Goal: Task Accomplishment & Management: Manage account settings

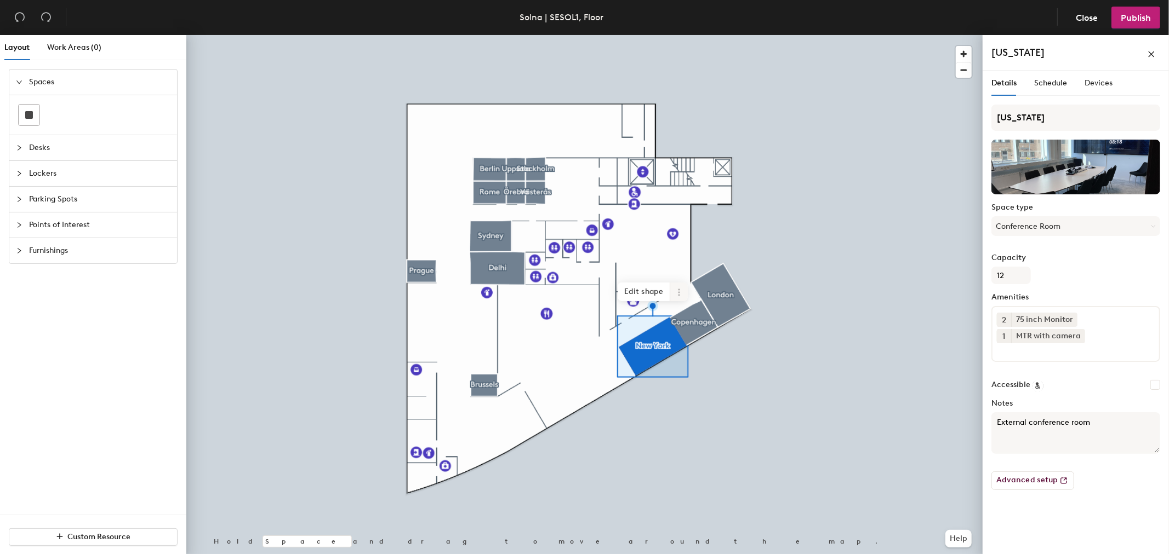
click at [678, 288] on icon at bounding box center [678, 292] width 9 height 9
click at [694, 356] on span "Delete" at bounding box center [719, 355] width 98 height 19
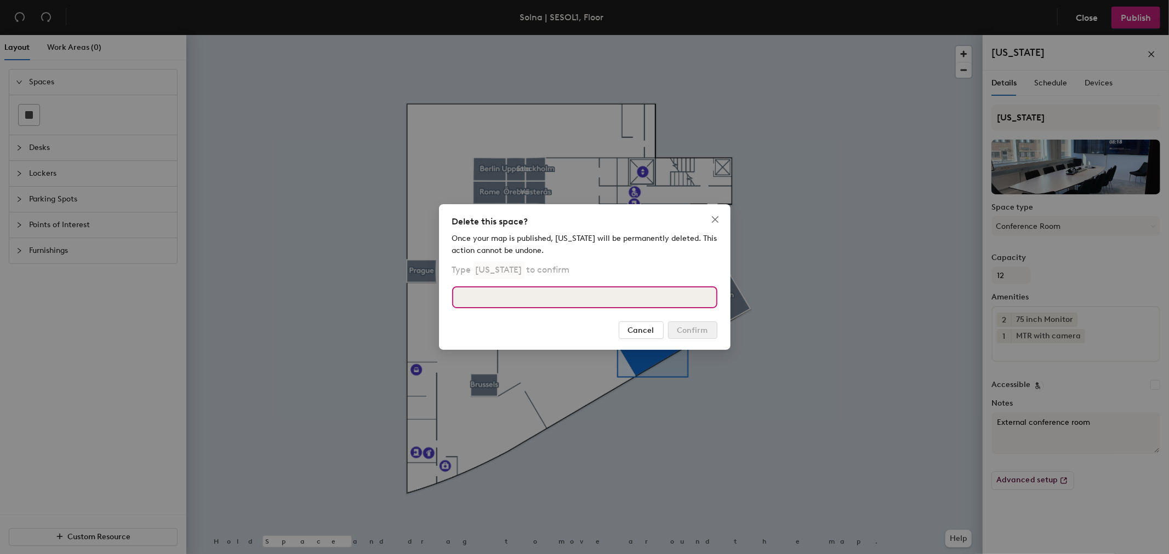
click at [527, 305] on input at bounding box center [584, 298] width 265 height 22
type input "[US_STATE]"
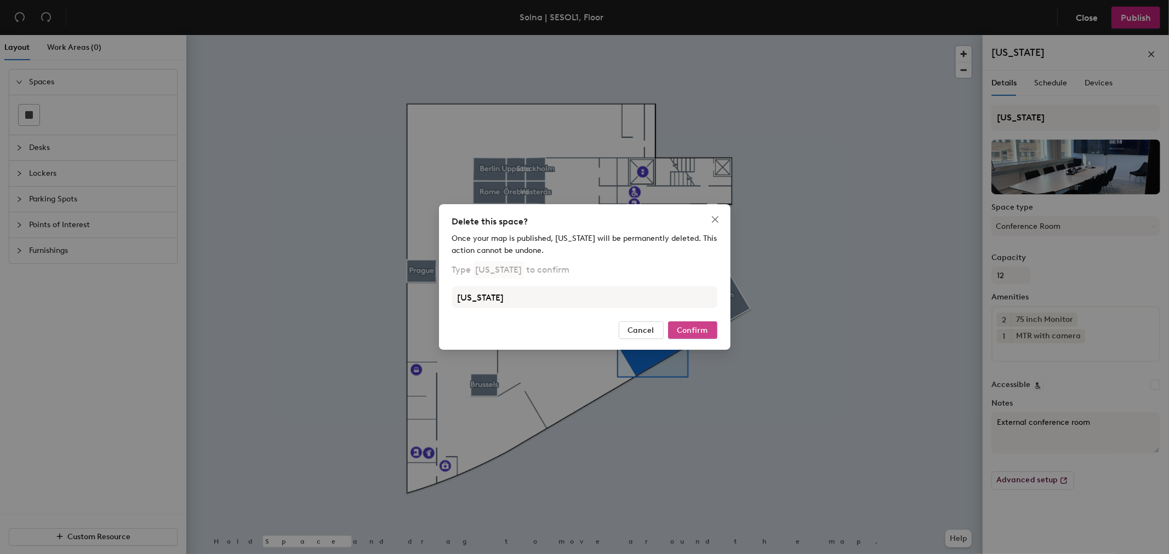
click at [698, 327] on span "Confirm" at bounding box center [692, 330] width 31 height 9
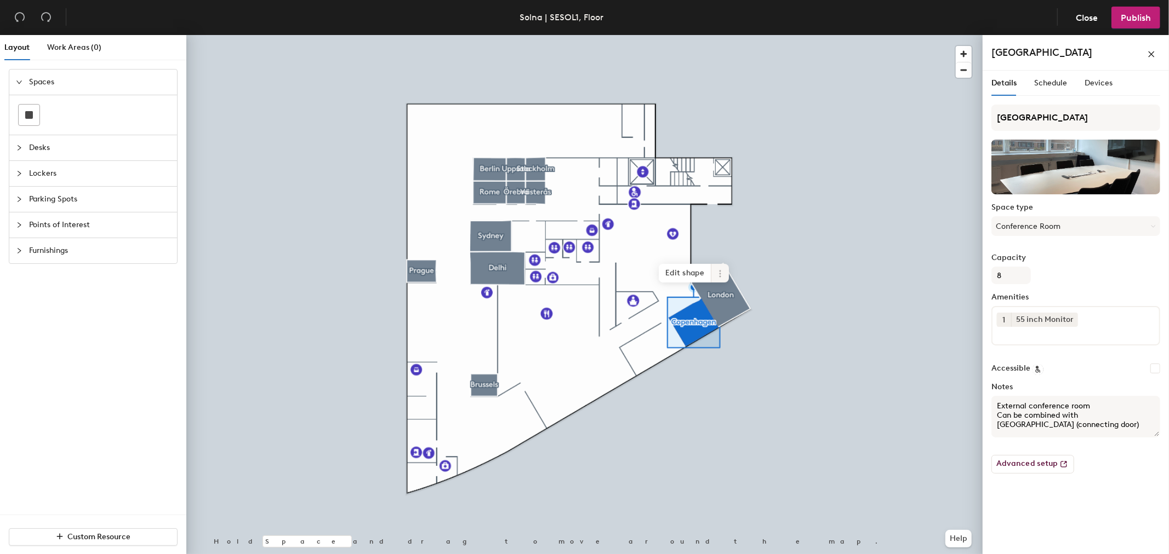
click at [722, 273] on icon at bounding box center [720, 274] width 9 height 9
click at [725, 334] on span "Delete" at bounding box center [760, 336] width 98 height 19
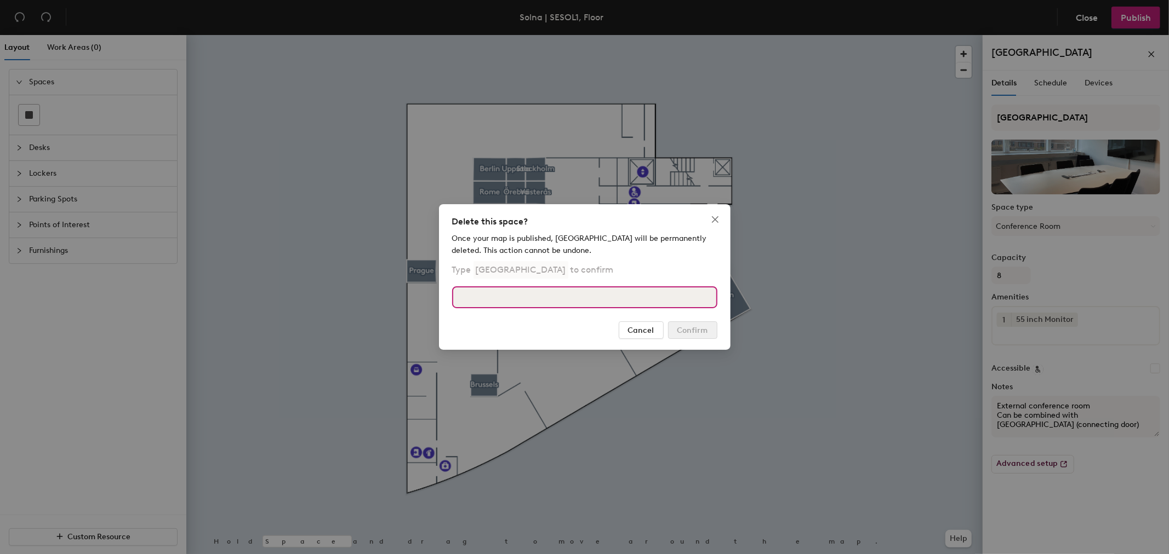
click at [622, 301] on input at bounding box center [584, 298] width 265 height 22
type input "[GEOGRAPHIC_DATA]"
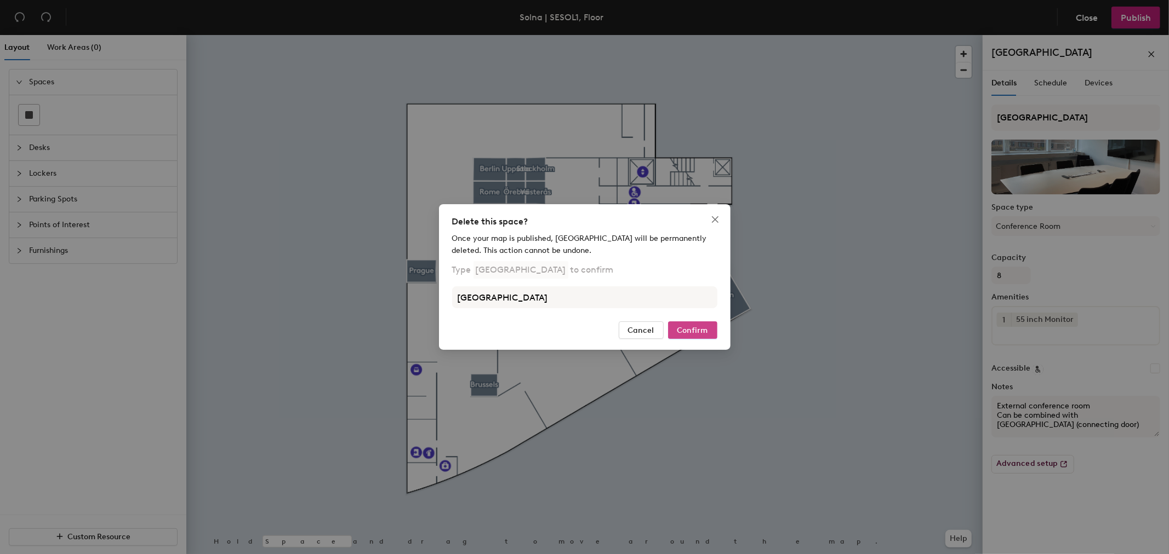
click at [700, 330] on span "Confirm" at bounding box center [692, 330] width 31 height 9
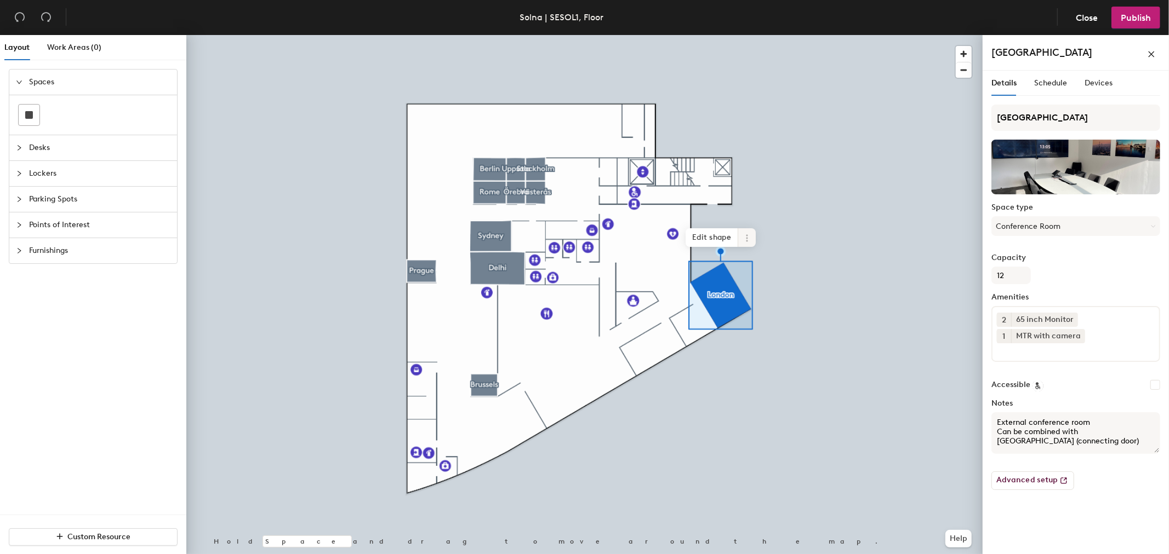
click at [746, 240] on icon at bounding box center [746, 238] width 9 height 9
click at [763, 303] on span "Delete" at bounding box center [787, 300] width 98 height 19
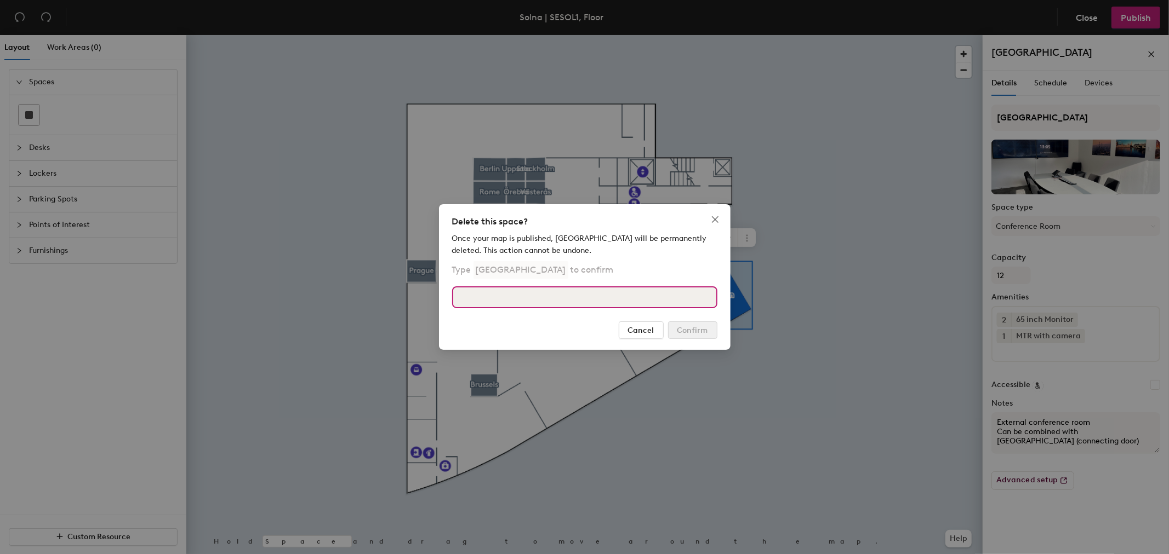
click at [532, 294] on input at bounding box center [584, 298] width 265 height 22
type input "[GEOGRAPHIC_DATA]"
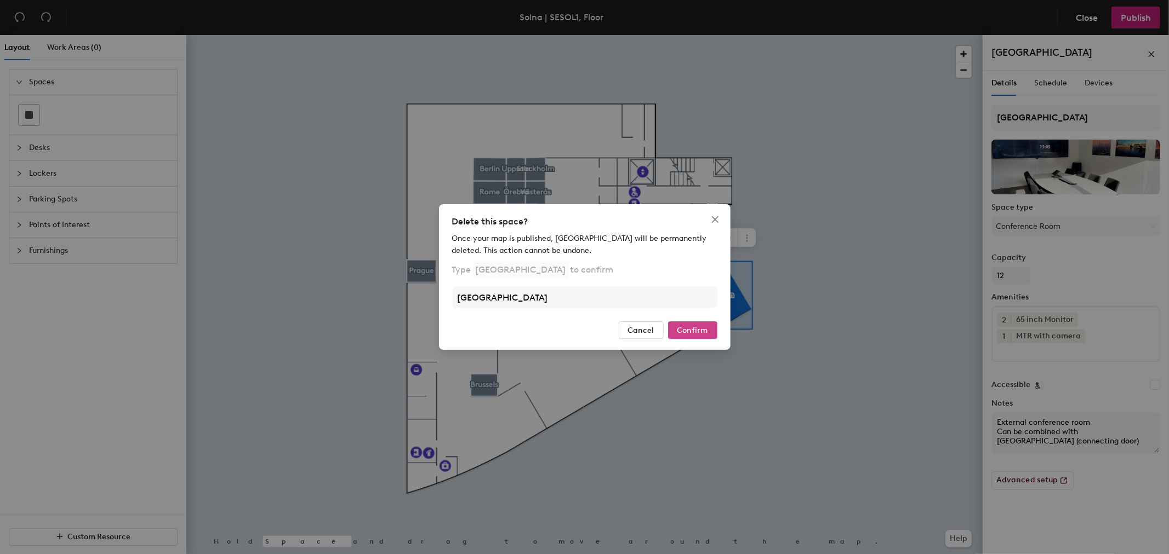
click at [695, 326] on span "Confirm" at bounding box center [692, 330] width 31 height 9
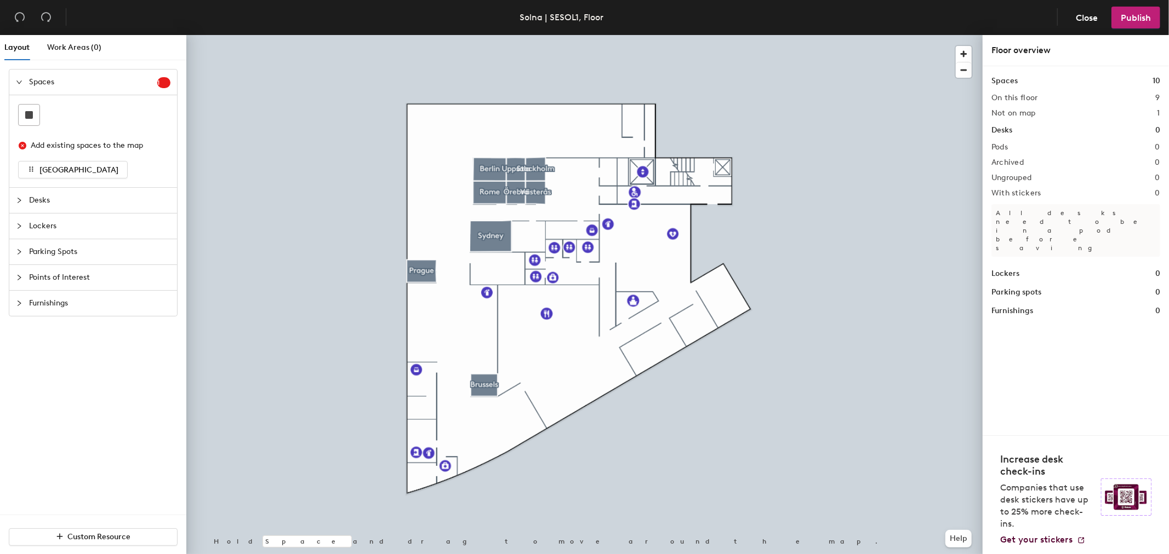
click at [163, 83] on span "1" at bounding box center [163, 83] width 13 height 8
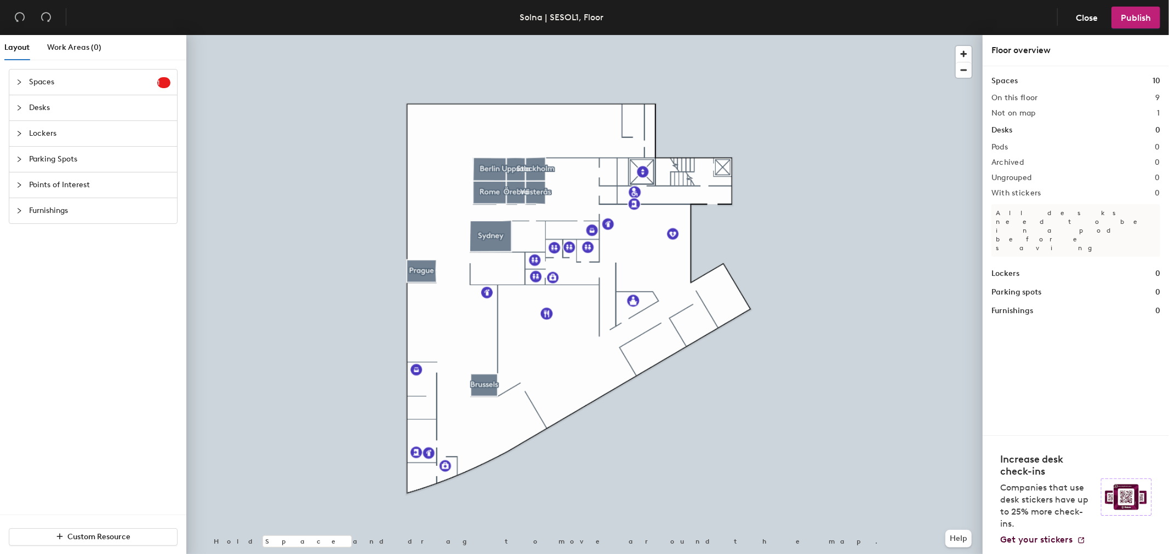
drag, startPoint x: 44, startPoint y: 84, endPoint x: 50, endPoint y: 87, distance: 6.1
click at [44, 83] on span "Spaces" at bounding box center [93, 82] width 128 height 25
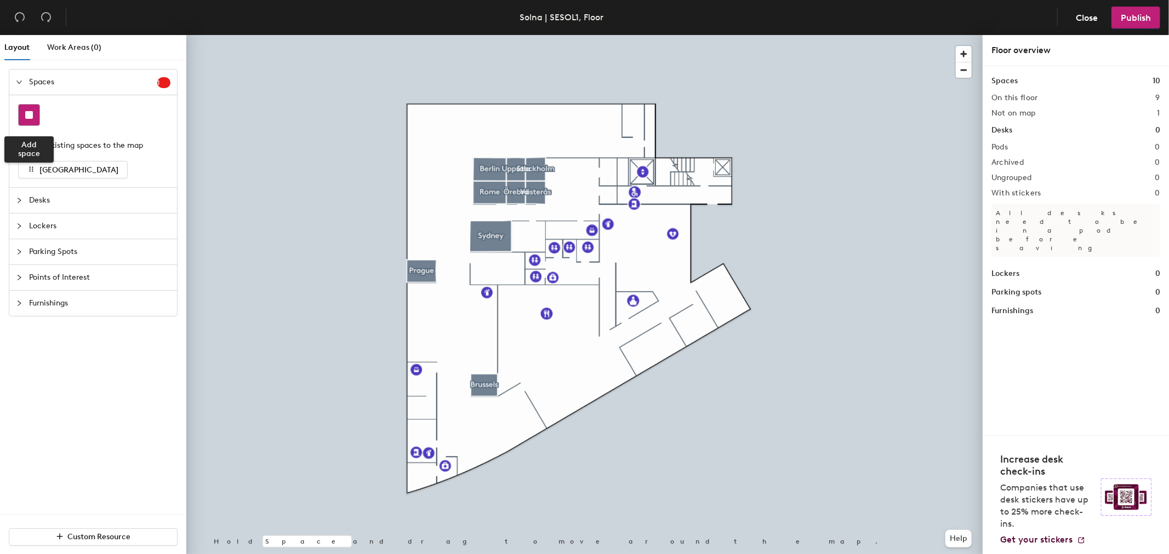
click at [27, 118] on rect at bounding box center [29, 115] width 8 height 8
click at [580, 35] on div at bounding box center [584, 35] width 796 height 0
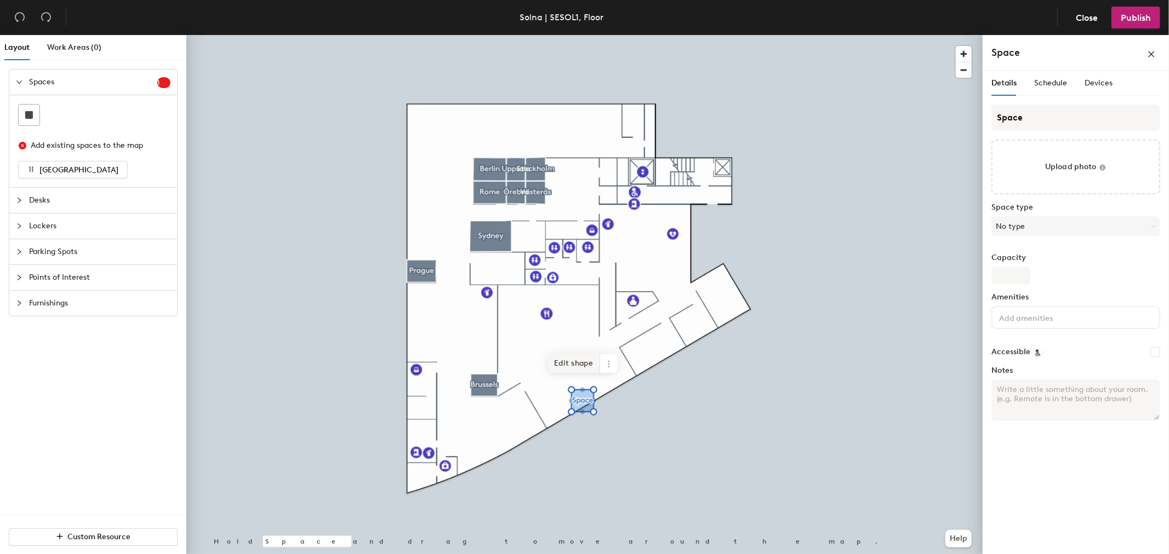
click at [598, 360] on span "Edit shape" at bounding box center [573, 364] width 53 height 19
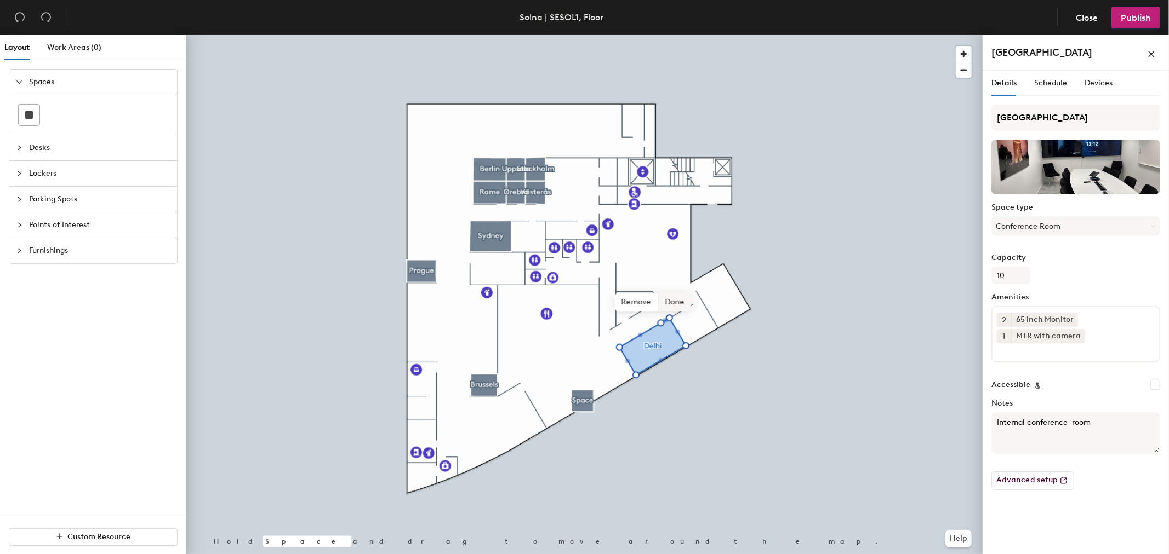
click at [673, 303] on span "Done" at bounding box center [674, 302] width 32 height 19
click at [678, 294] on icon at bounding box center [678, 292] width 9 height 9
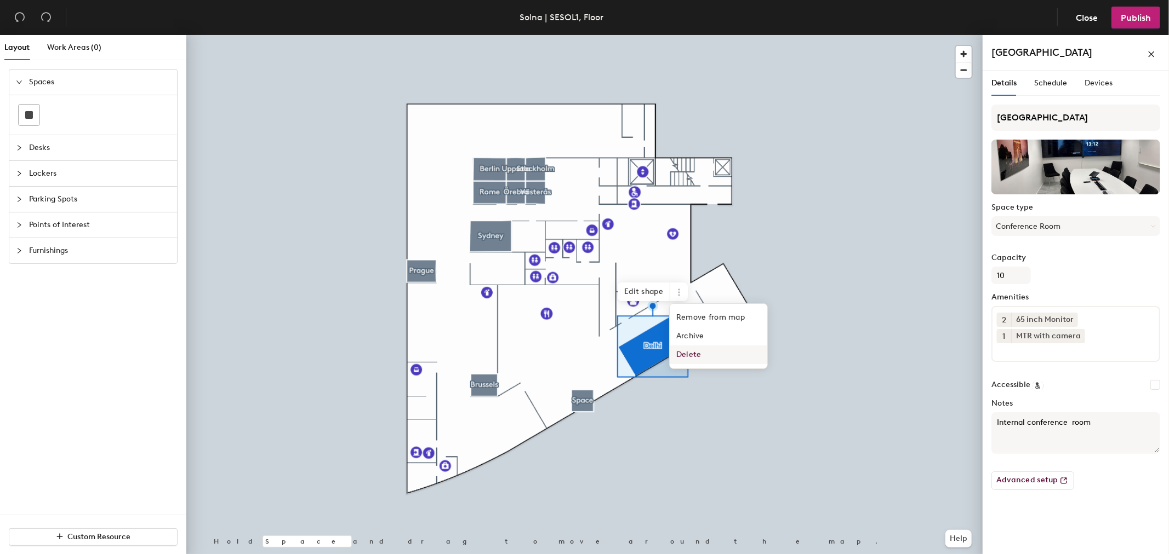
click at [696, 358] on span "Delete" at bounding box center [719, 355] width 98 height 19
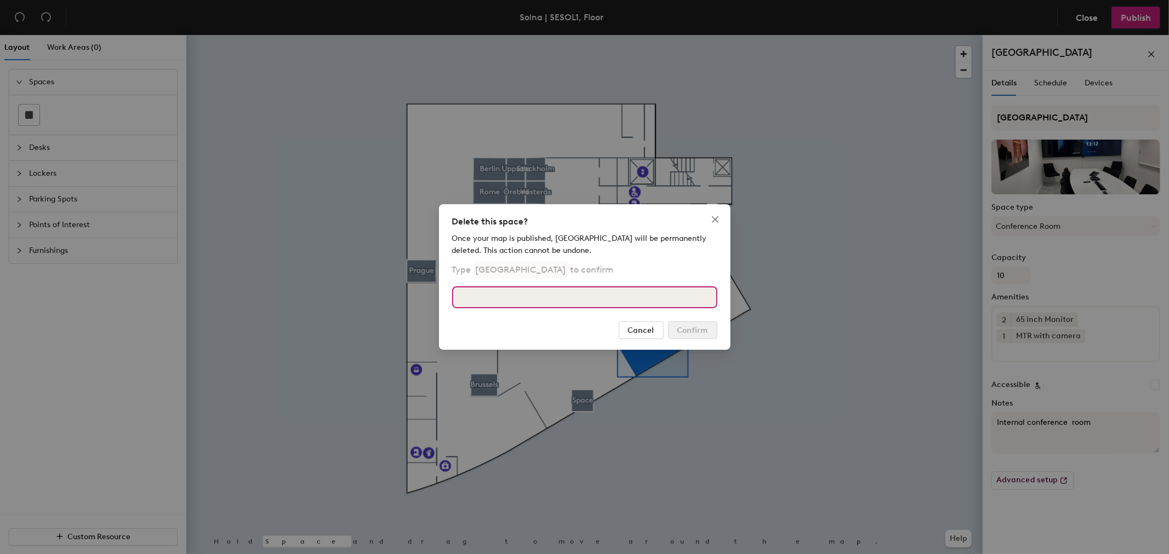
click at [576, 305] on input at bounding box center [584, 298] width 265 height 22
type input "[GEOGRAPHIC_DATA]"
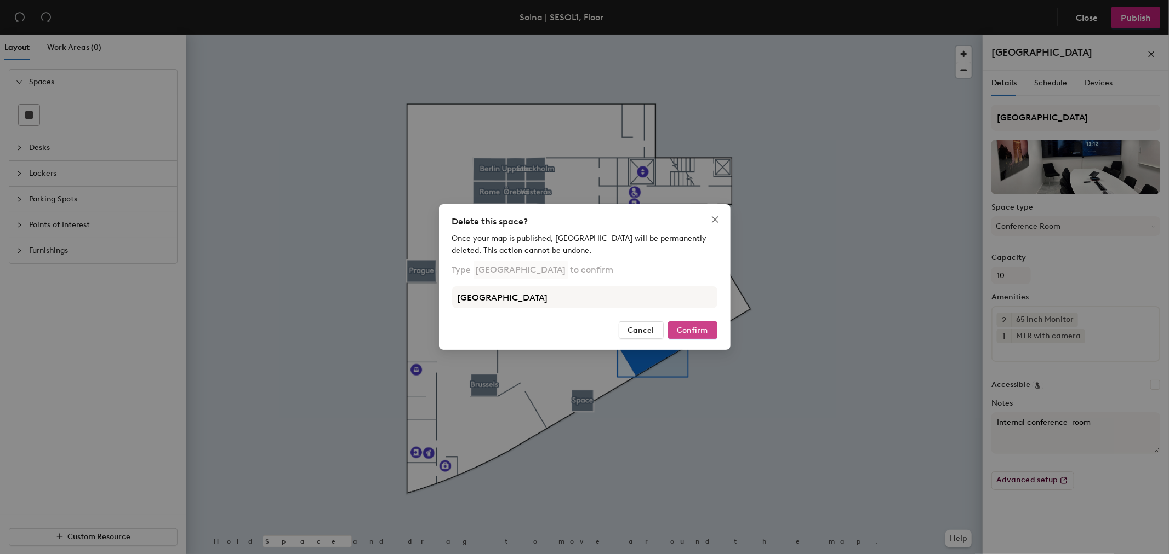
click at [711, 322] on button "Confirm" at bounding box center [692, 331] width 49 height 18
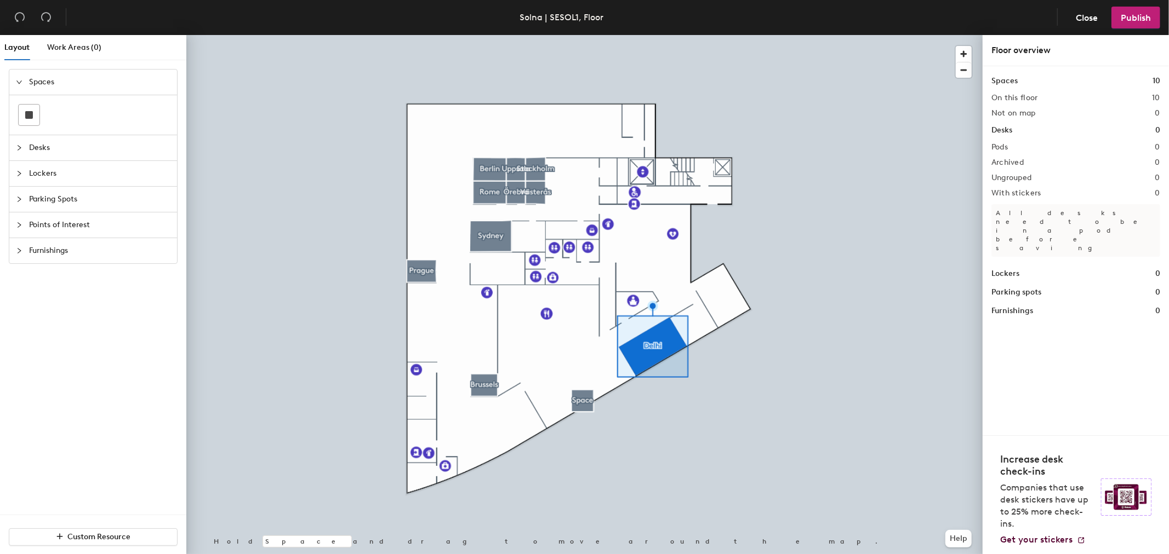
click at [573, 35] on div at bounding box center [584, 35] width 796 height 0
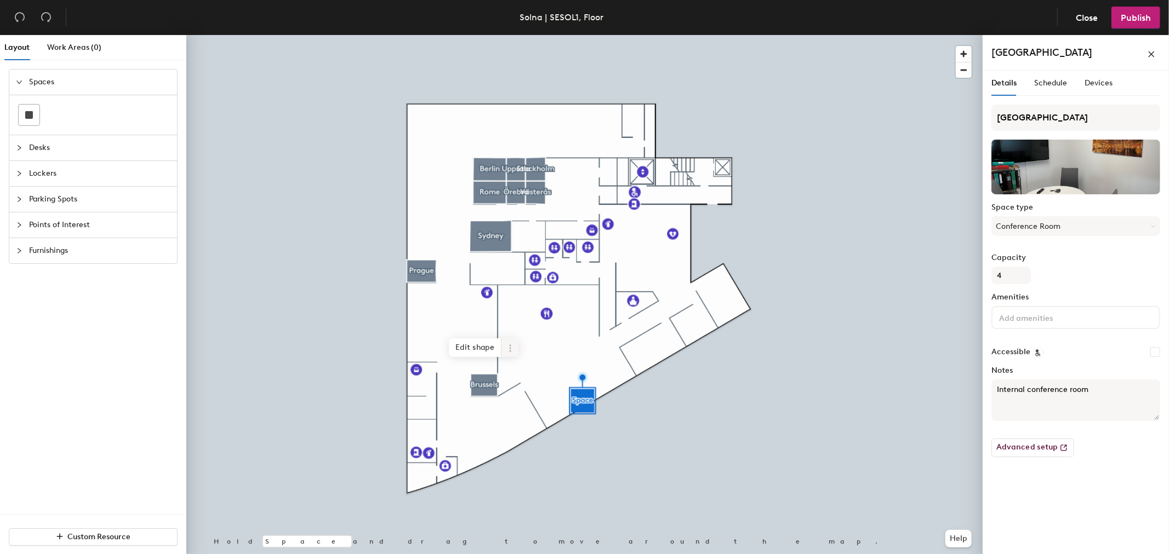
click at [510, 352] on icon at bounding box center [510, 351] width 2 height 2
click at [533, 409] on span "Delete" at bounding box center [550, 411] width 98 height 19
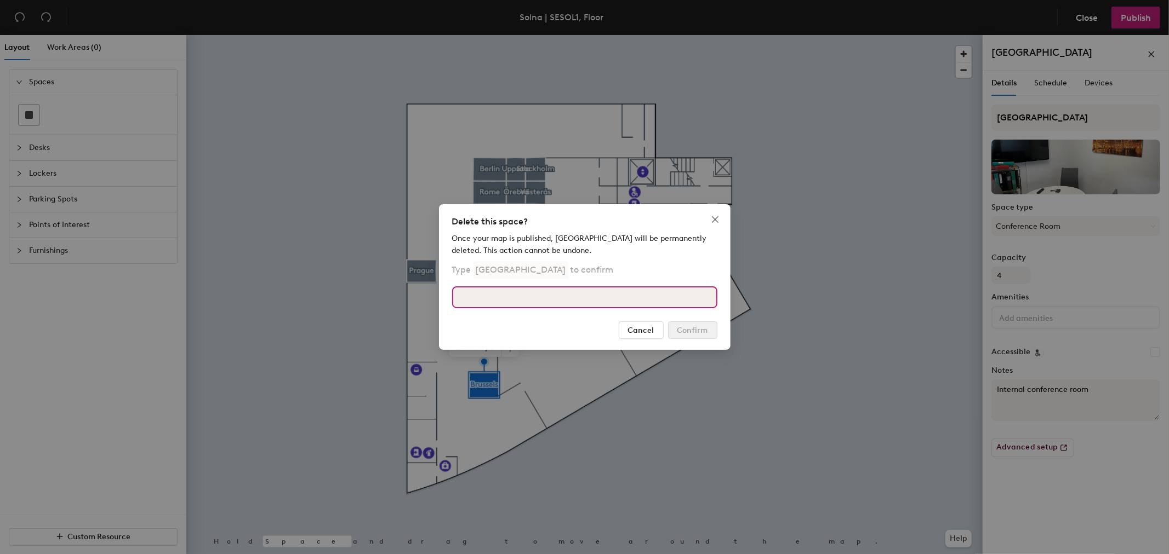
click at [541, 296] on input at bounding box center [584, 298] width 265 height 22
type input "[GEOGRAPHIC_DATA]"
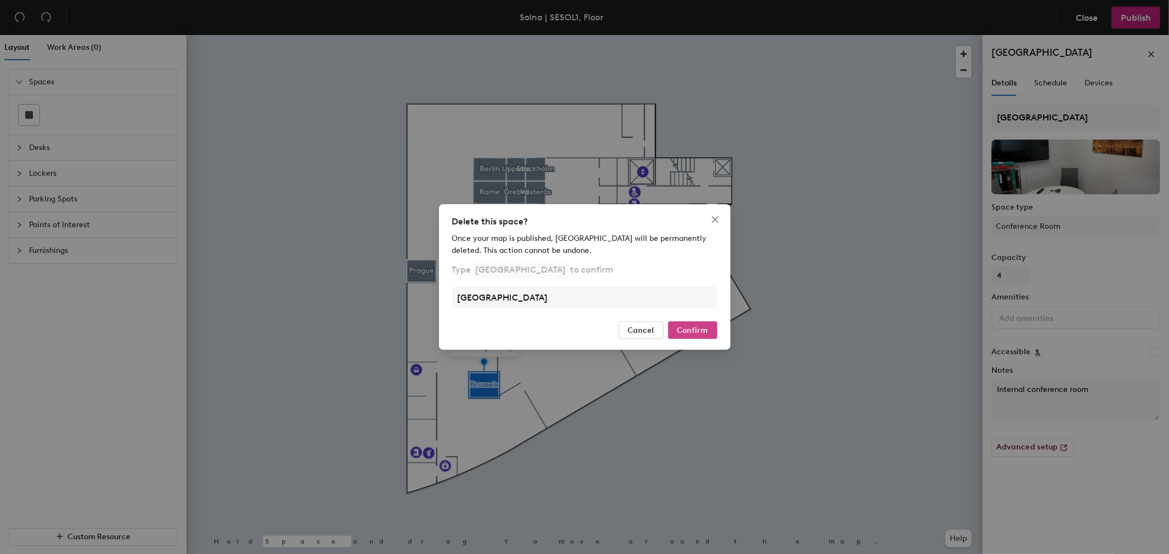
click at [708, 329] on button "Confirm" at bounding box center [692, 331] width 49 height 18
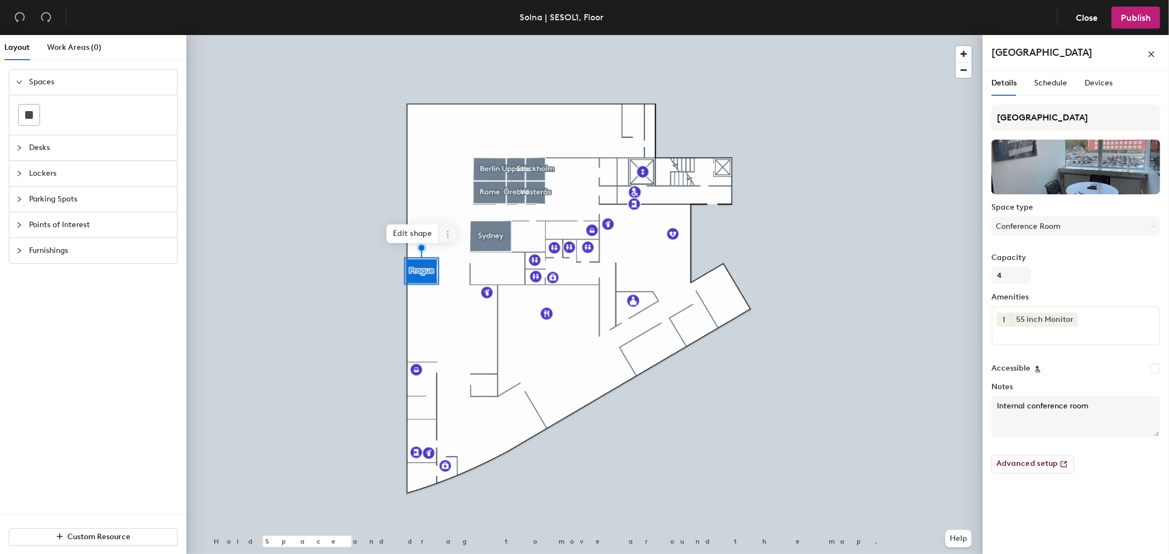
click at [451, 233] on icon at bounding box center [447, 234] width 9 height 9
click at [467, 298] on span "Delete" at bounding box center [487, 297] width 98 height 19
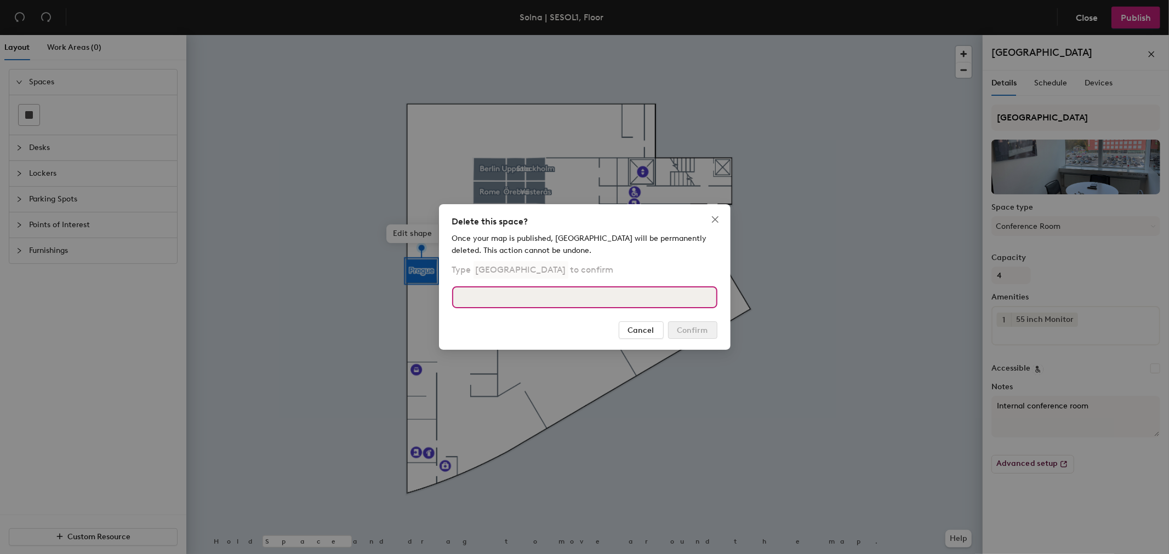
click at [511, 290] on input at bounding box center [584, 298] width 265 height 22
type input "{"
type input "[GEOGRAPHIC_DATA]"
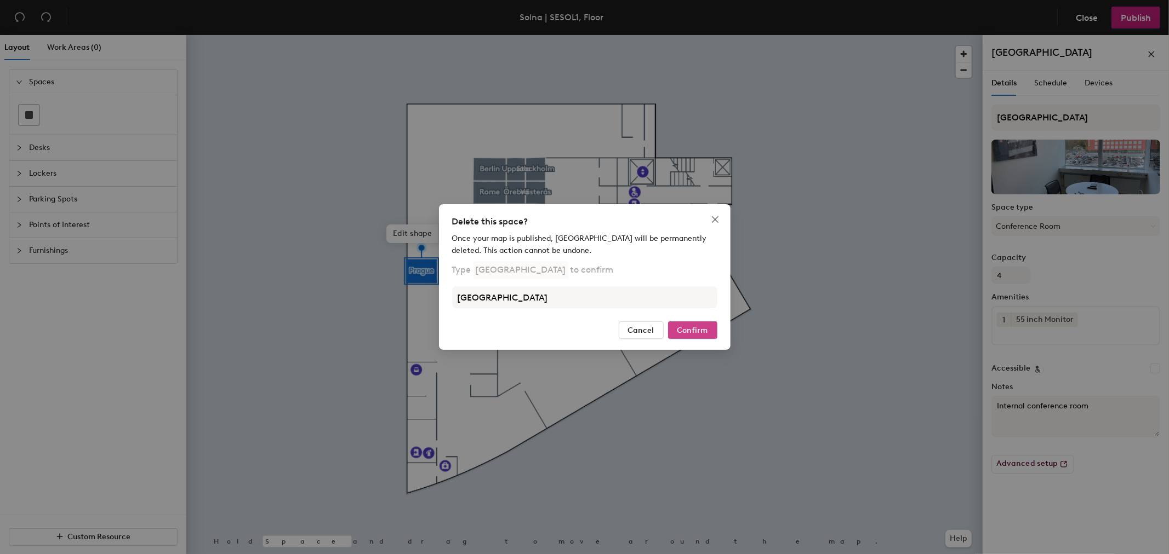
click at [689, 329] on span "Confirm" at bounding box center [692, 330] width 31 height 9
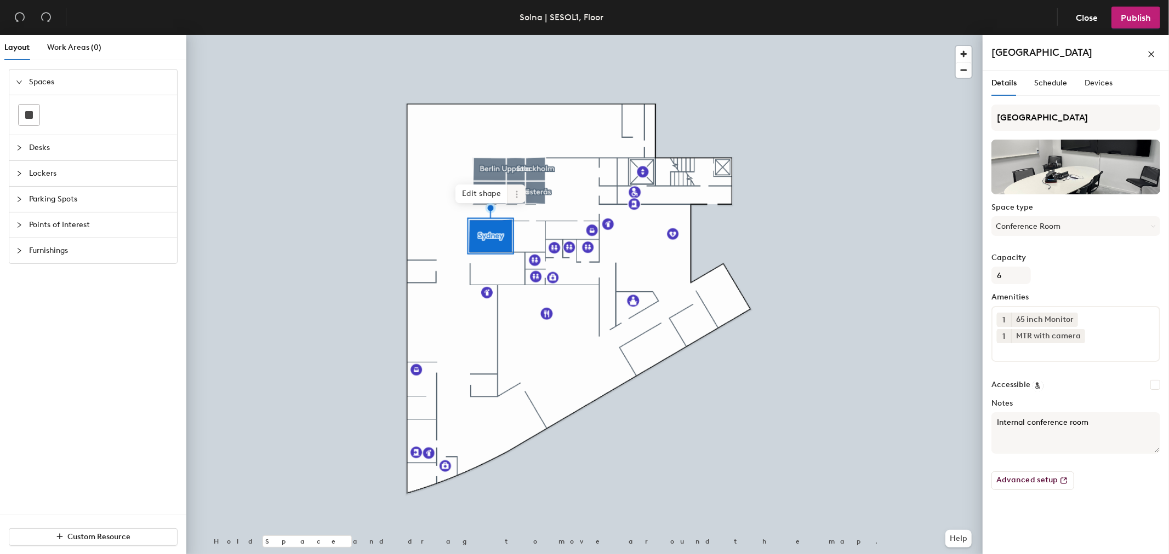
click at [517, 198] on icon at bounding box center [516, 194] width 9 height 9
click at [538, 253] on span "Delete" at bounding box center [556, 257] width 98 height 19
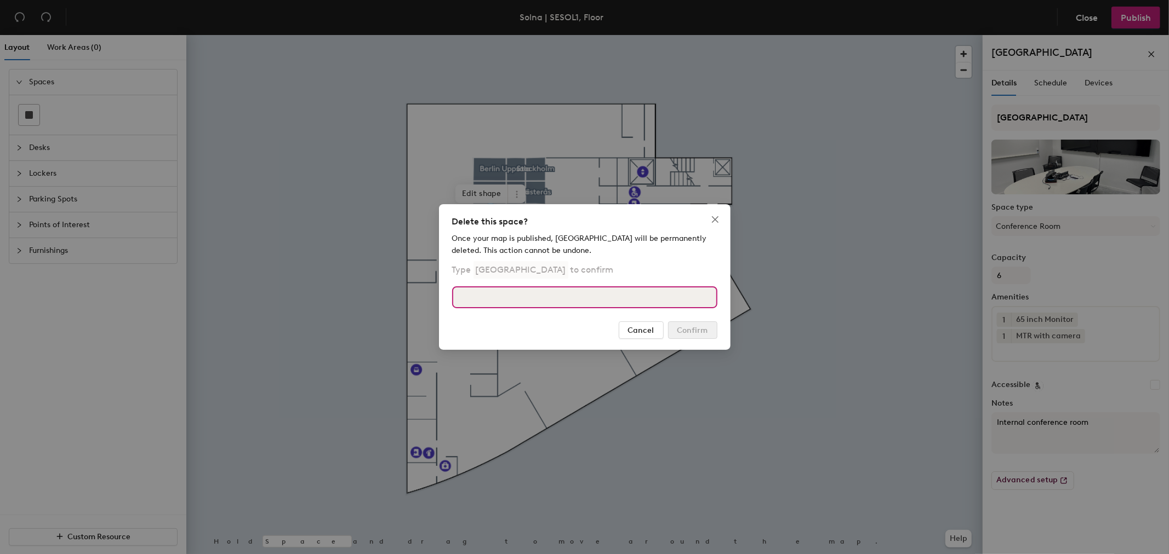
click at [513, 296] on input at bounding box center [584, 298] width 265 height 22
type input "[GEOGRAPHIC_DATA]"
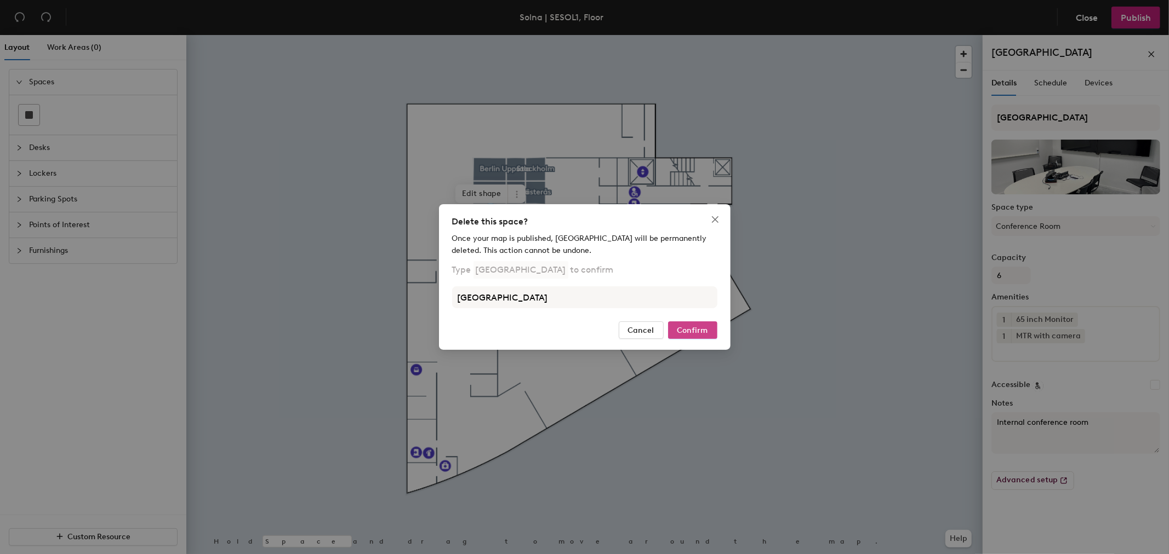
click at [694, 331] on span "Confirm" at bounding box center [692, 330] width 31 height 9
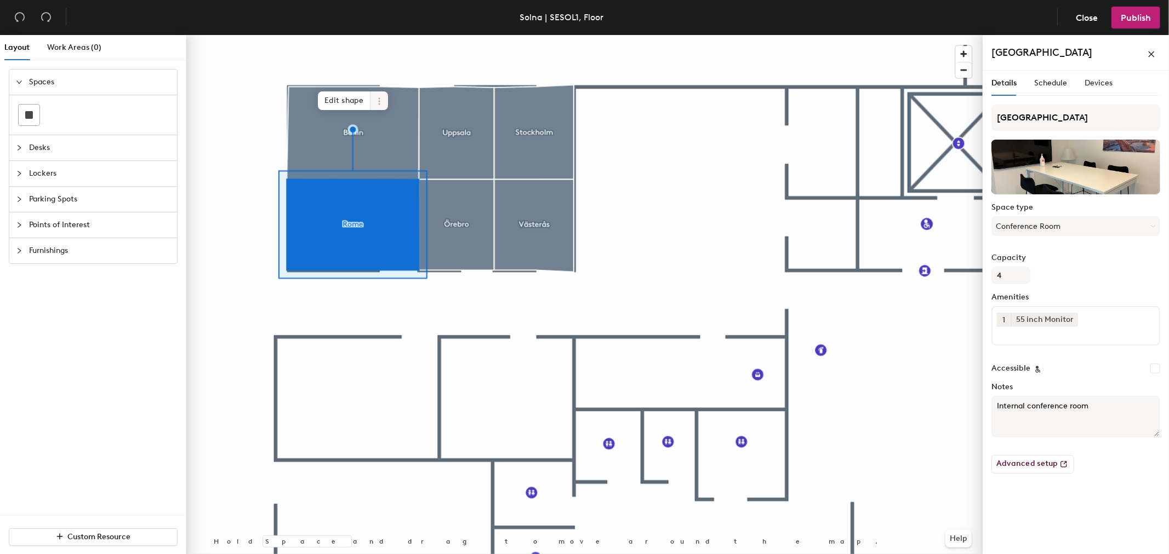
click at [373, 94] on span at bounding box center [379, 101] width 18 height 19
click at [385, 163] on span "Delete" at bounding box center [419, 164] width 98 height 19
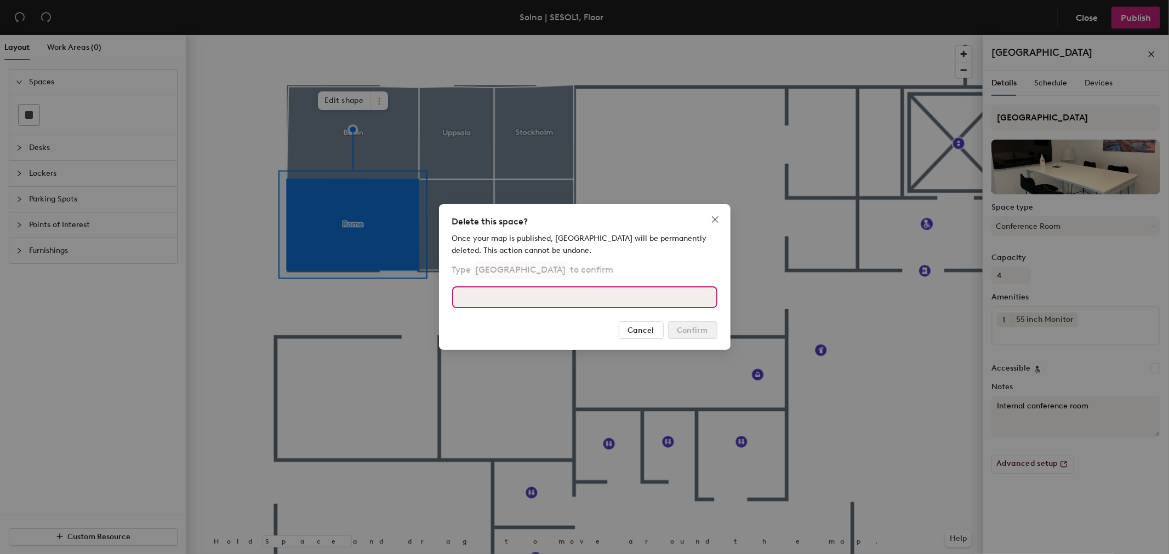
click at [489, 294] on input at bounding box center [584, 298] width 265 height 22
type input "[GEOGRAPHIC_DATA]"
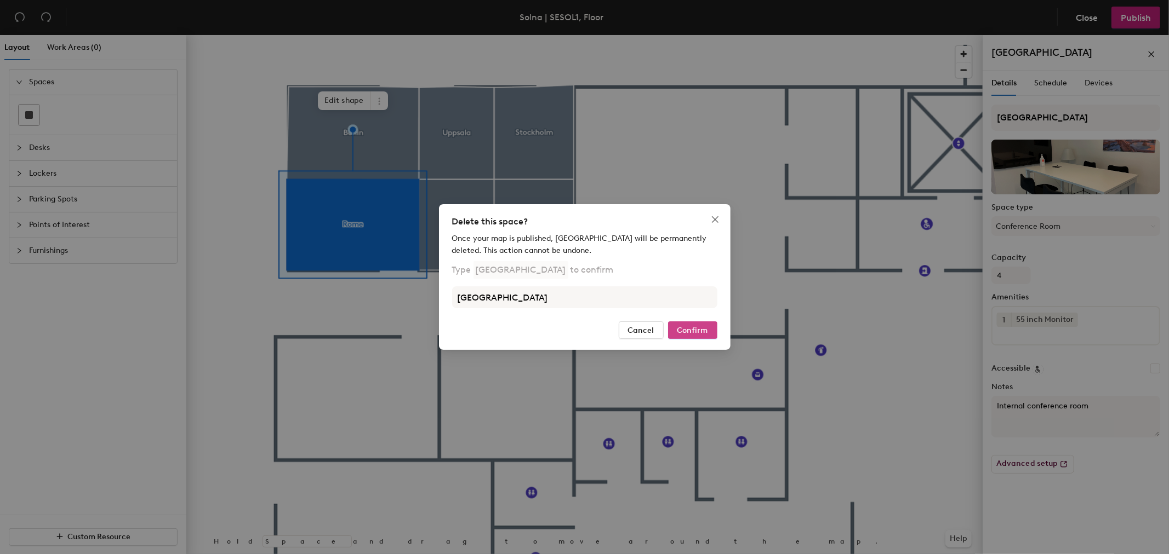
click at [705, 335] on button "Confirm" at bounding box center [692, 331] width 49 height 18
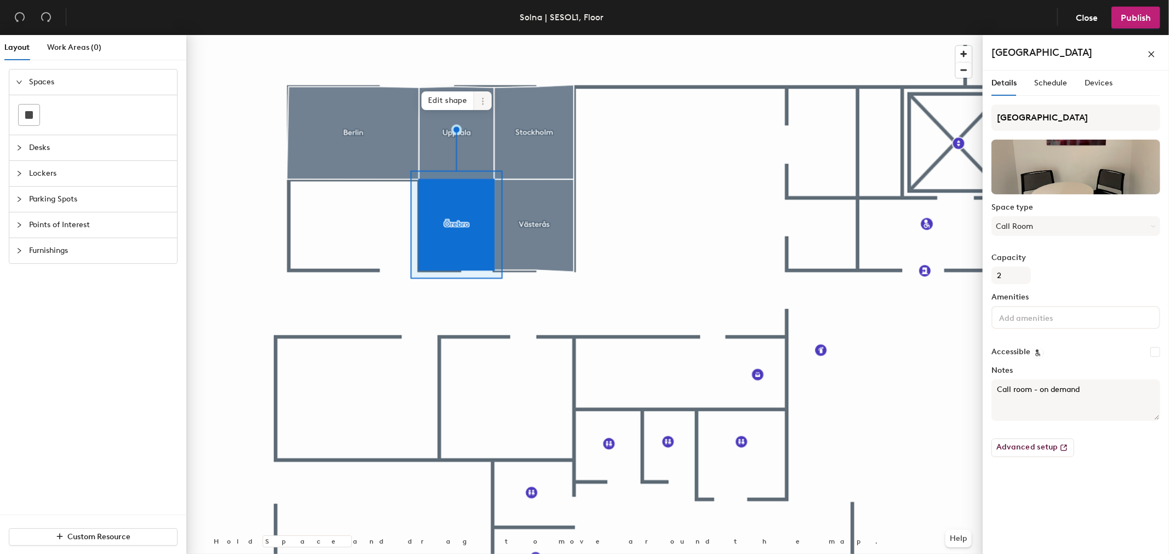
click at [483, 99] on icon at bounding box center [483, 99] width 2 height 2
click at [504, 173] on span "Delete" at bounding box center [522, 164] width 98 height 19
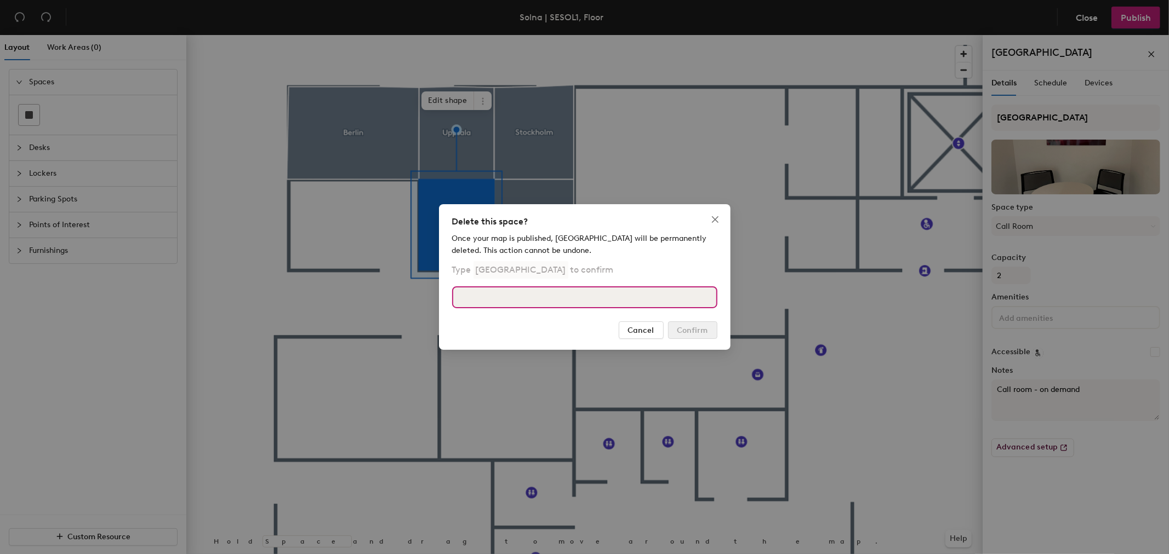
drag, startPoint x: 614, startPoint y: 297, endPoint x: 609, endPoint y: 300, distance: 5.6
click at [614, 297] on input at bounding box center [584, 298] width 265 height 22
click at [482, 269] on p "[GEOGRAPHIC_DATA]" at bounding box center [520, 270] width 95 height 18
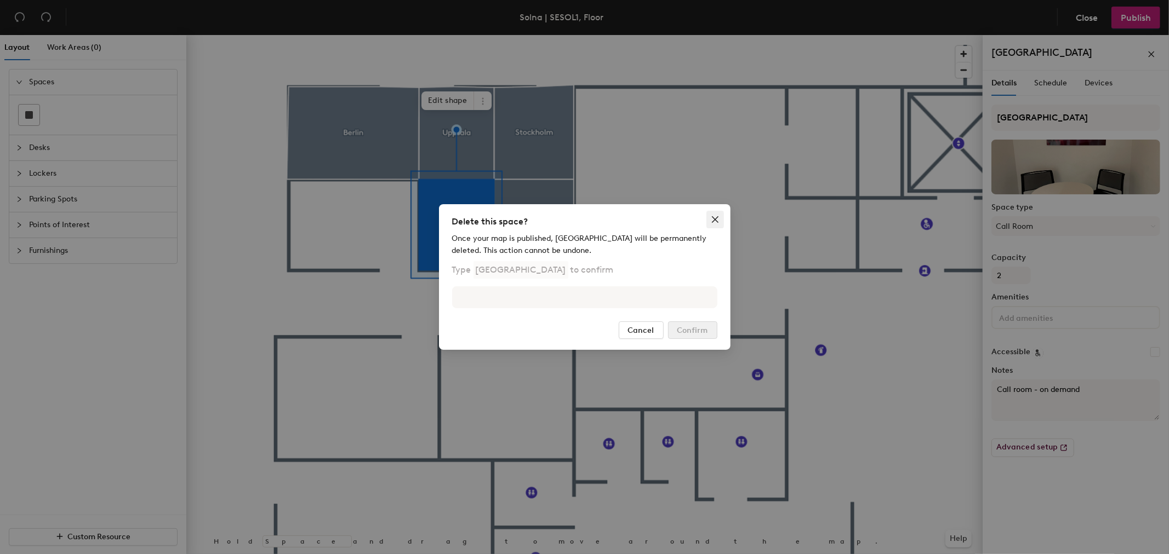
click at [716, 218] on icon "close" at bounding box center [715, 219] width 9 height 9
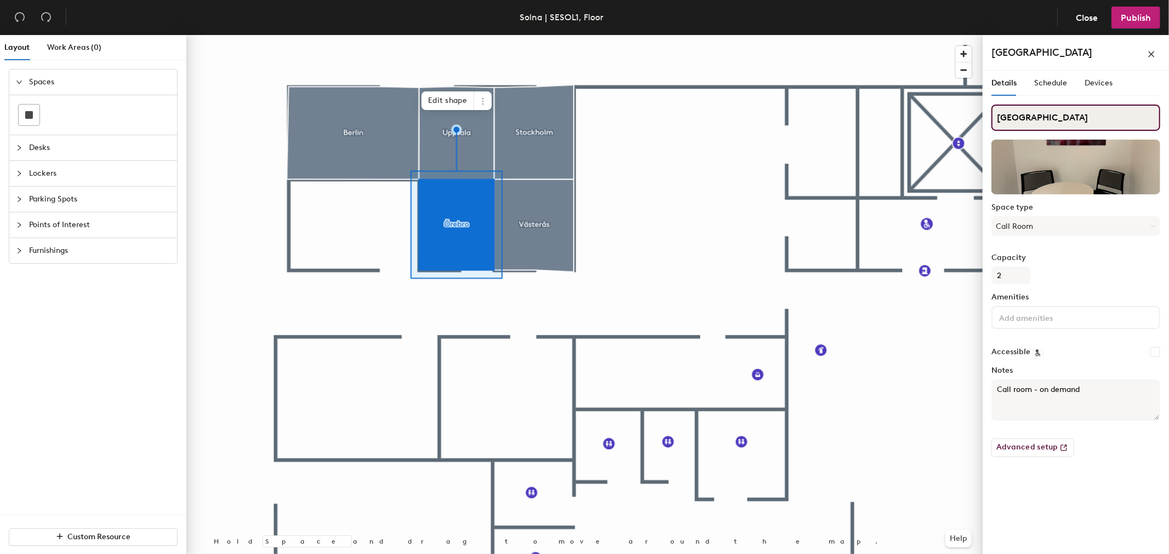
click at [940, 110] on div "Layout Work Areas (0) Spaces Desks Lockers Parking Spots Points of Interest Fur…" at bounding box center [584, 297] width 1169 height 524
click at [1049, 118] on input "[GEOGRAPHIC_DATA]" at bounding box center [1075, 118] width 169 height 26
click at [483, 102] on icon at bounding box center [482, 101] width 9 height 9
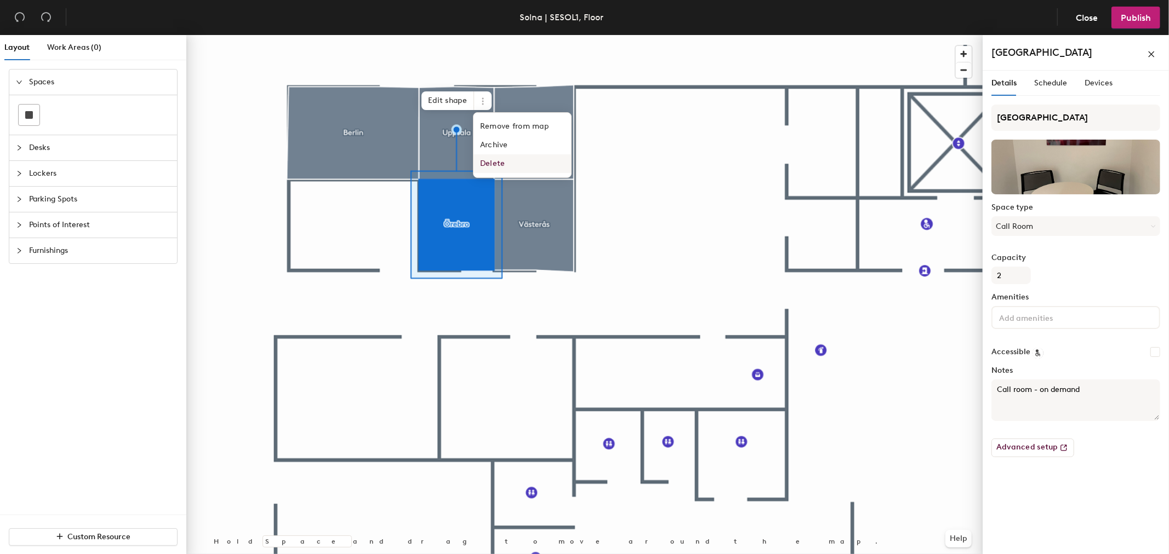
click at [493, 162] on span "Delete" at bounding box center [522, 164] width 98 height 19
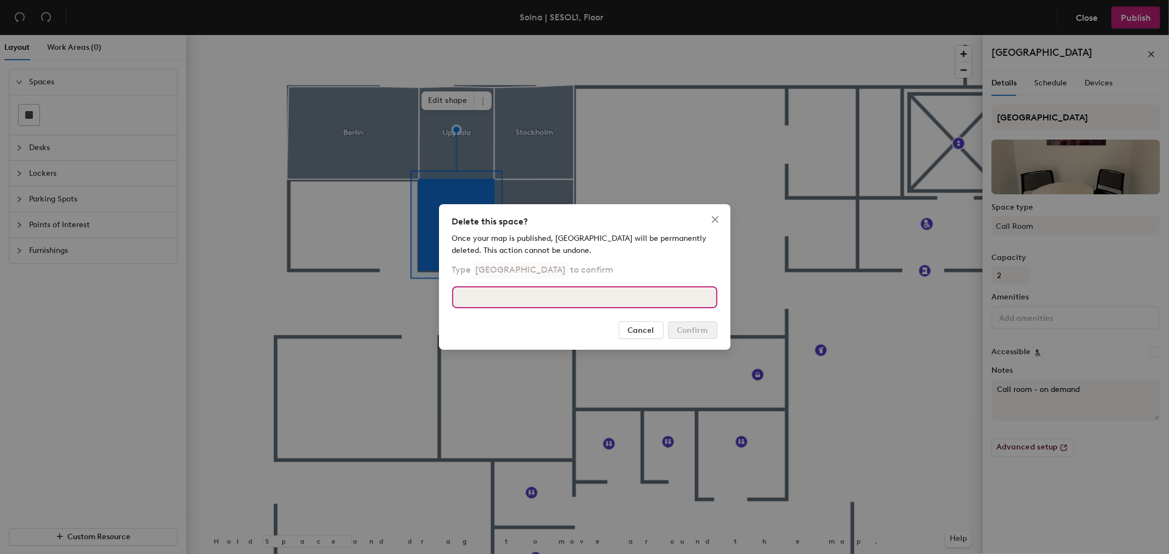
click at [476, 293] on input at bounding box center [584, 298] width 265 height 22
paste input "[GEOGRAPHIC_DATA]"
type input "[GEOGRAPHIC_DATA]"
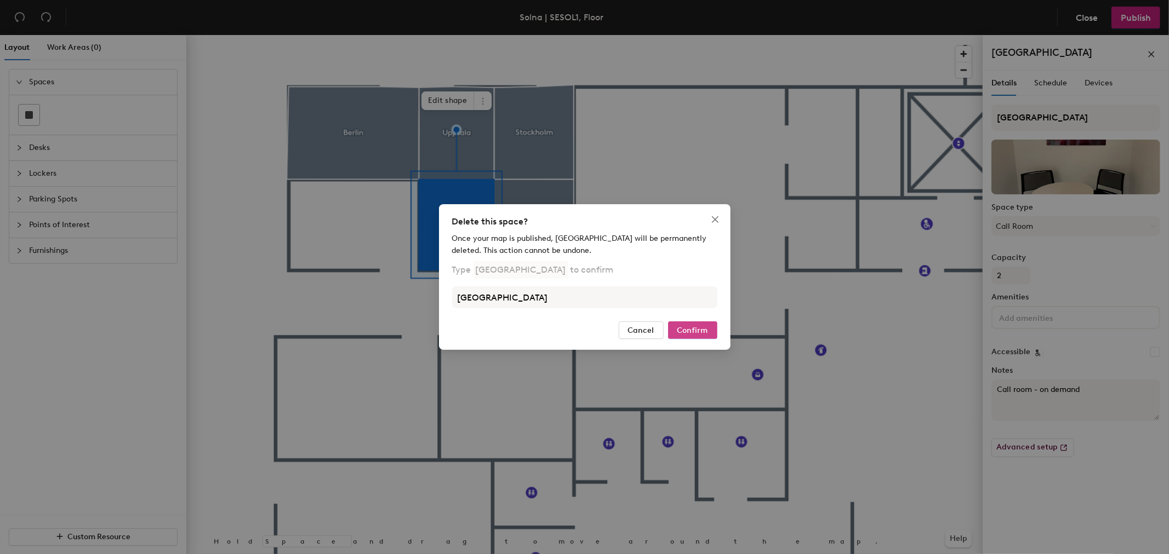
click at [685, 328] on span "Confirm" at bounding box center [692, 330] width 31 height 9
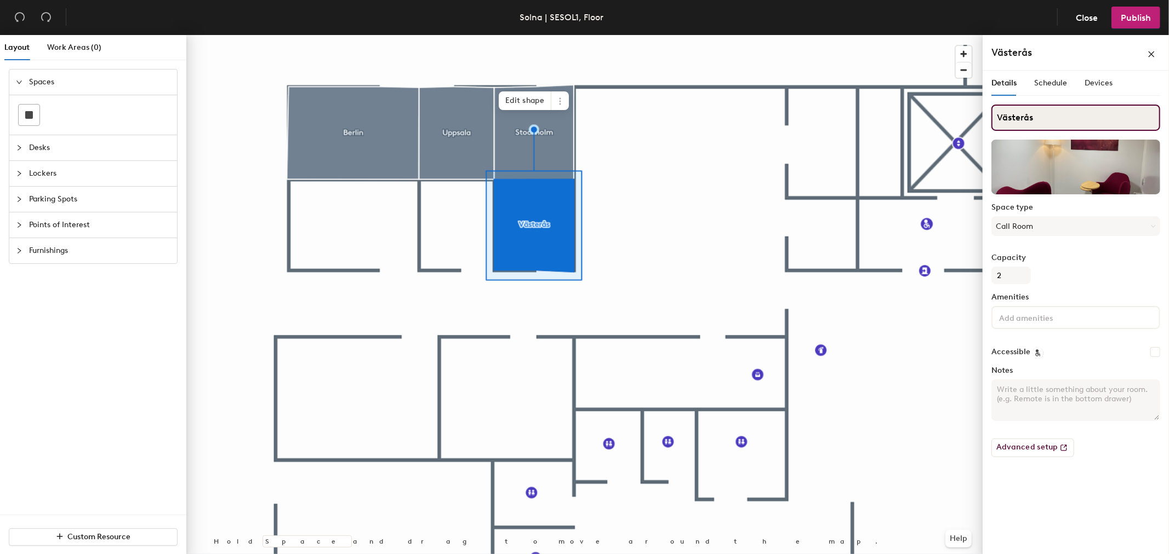
click at [929, 110] on div "Layout Work Areas (0) Spaces Desks Lockers Parking Spots Points of Interest Fur…" at bounding box center [584, 297] width 1169 height 524
click at [559, 102] on icon at bounding box center [560, 101] width 9 height 9
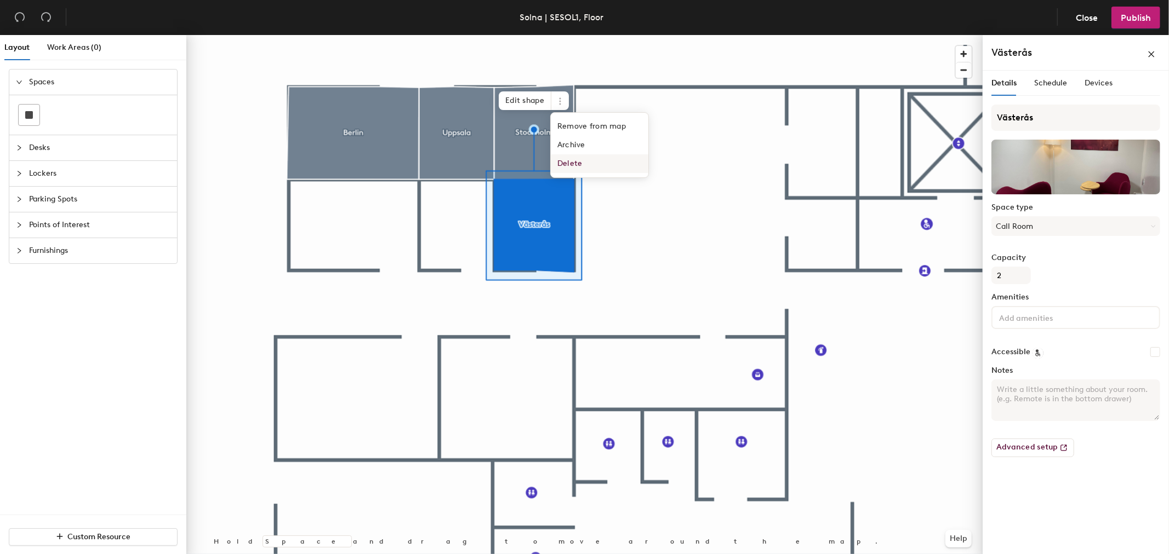
click at [573, 162] on span "Delete" at bounding box center [600, 164] width 98 height 19
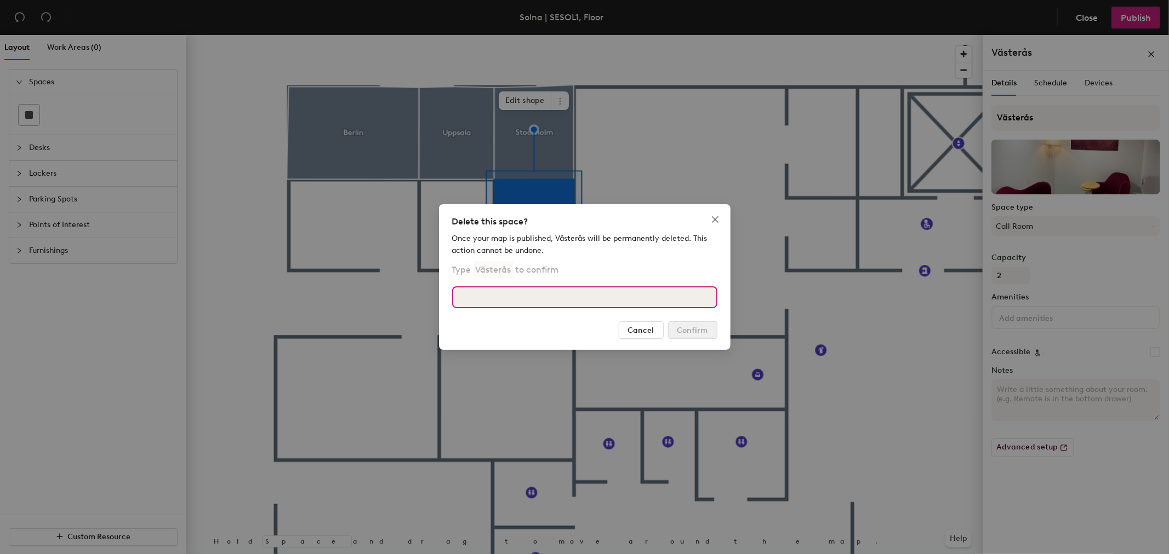
click at [551, 297] on input at bounding box center [584, 298] width 265 height 22
paste input "Västerås"
type input "Västerås"
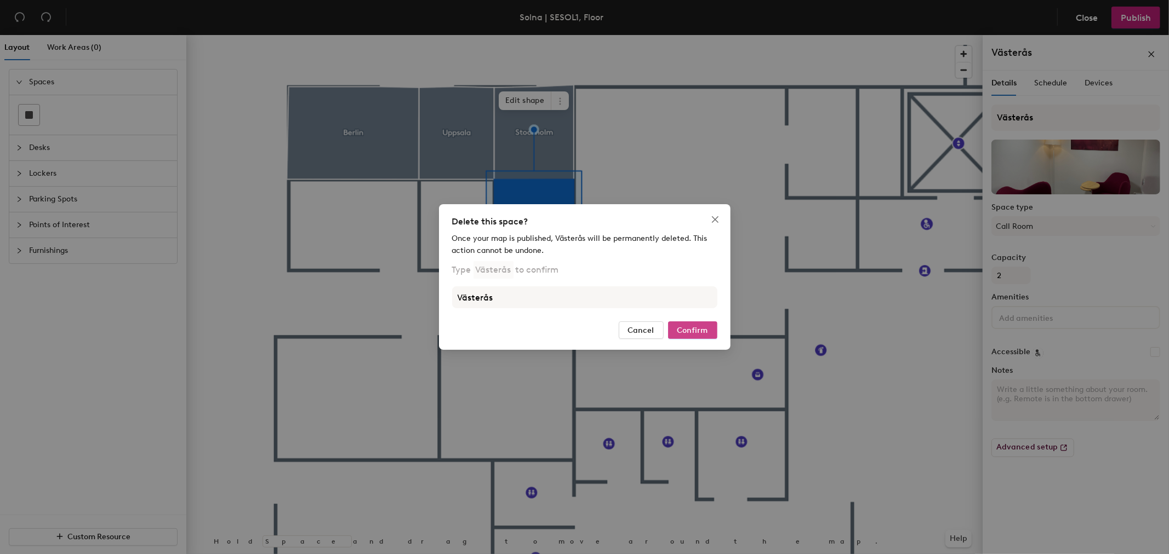
click at [695, 333] on span "Confirm" at bounding box center [692, 330] width 31 height 9
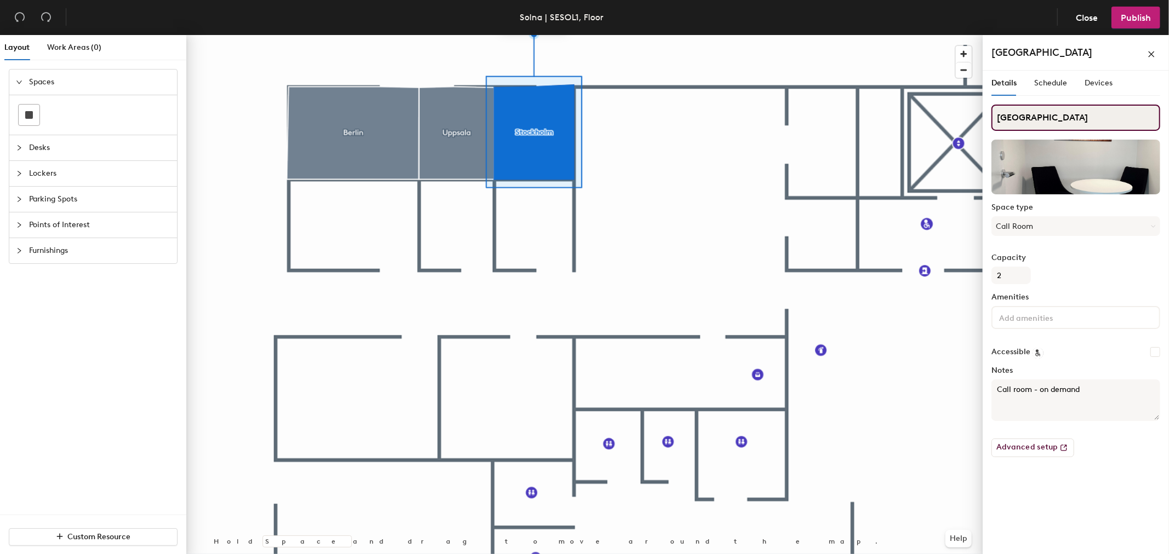
click at [913, 124] on div "Layout Work Areas (0) Spaces Desks Lockers Parking Spots Points of Interest Fur…" at bounding box center [584, 297] width 1169 height 524
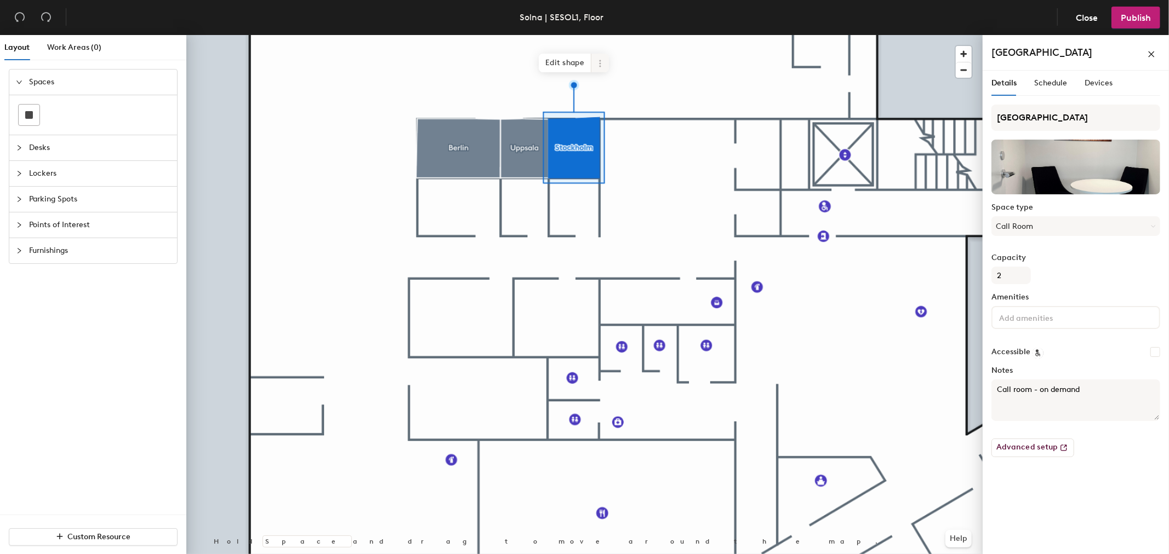
click at [600, 63] on icon at bounding box center [600, 63] width 2 height 2
click at [615, 127] on span "Delete" at bounding box center [640, 126] width 98 height 19
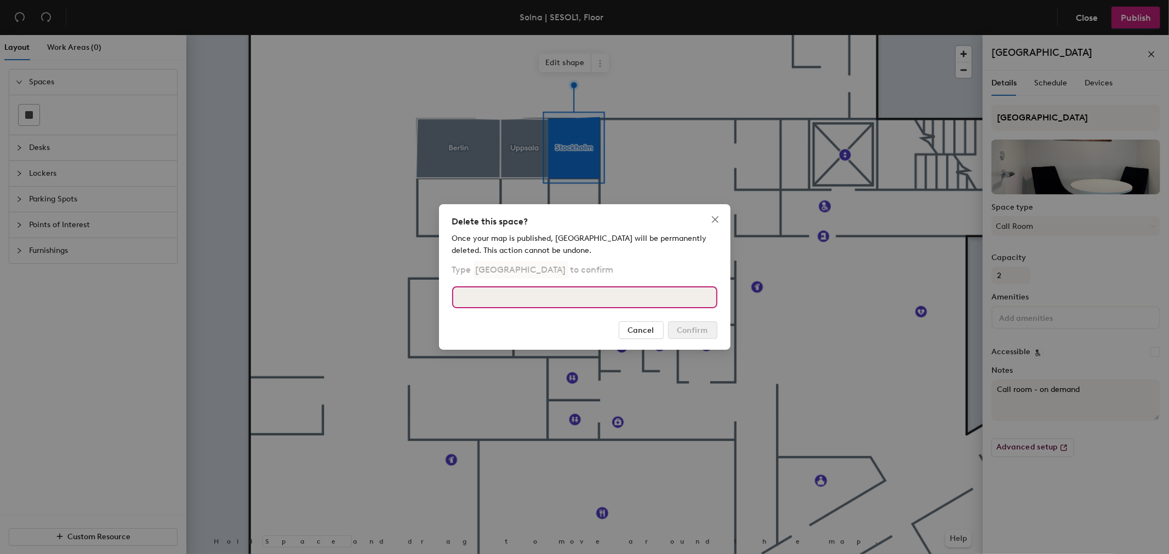
click at [575, 299] on input at bounding box center [584, 298] width 265 height 22
paste input "[GEOGRAPHIC_DATA]"
type input "[GEOGRAPHIC_DATA]"
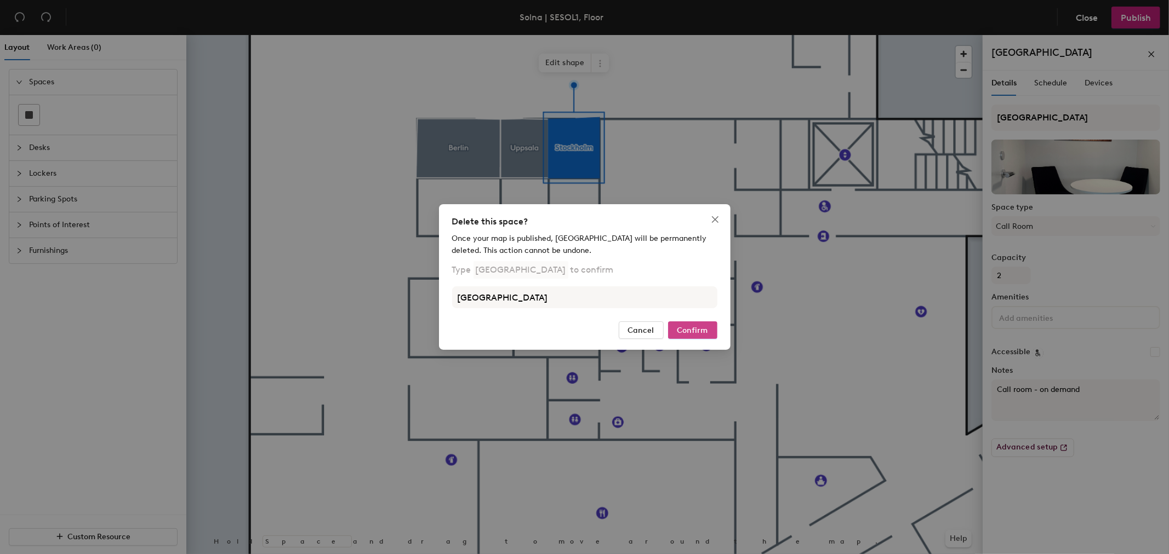
click at [677, 331] on span "Confirm" at bounding box center [692, 330] width 31 height 9
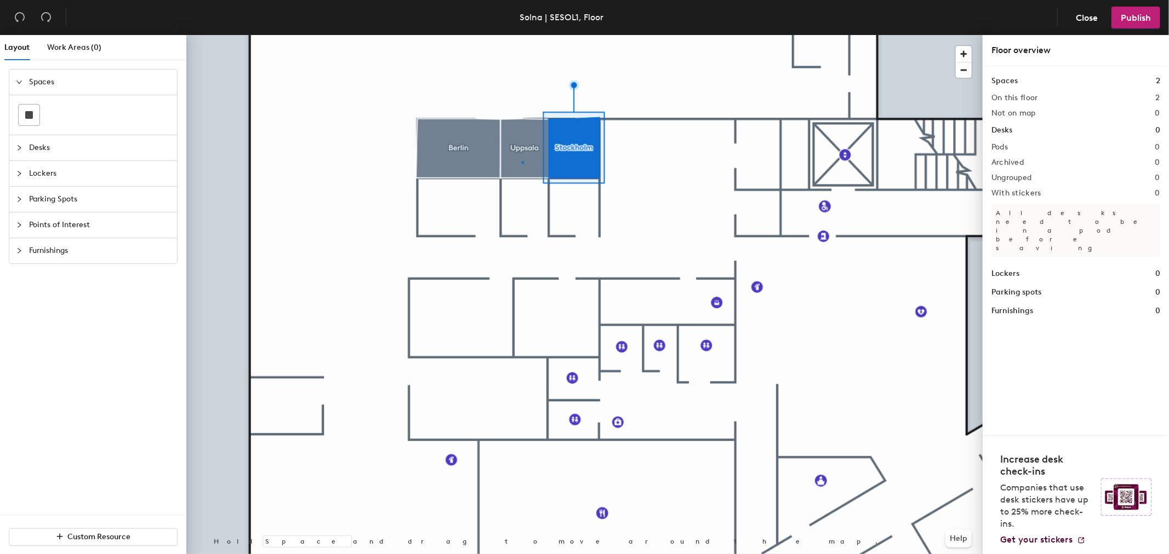
click at [522, 35] on div at bounding box center [584, 35] width 796 height 0
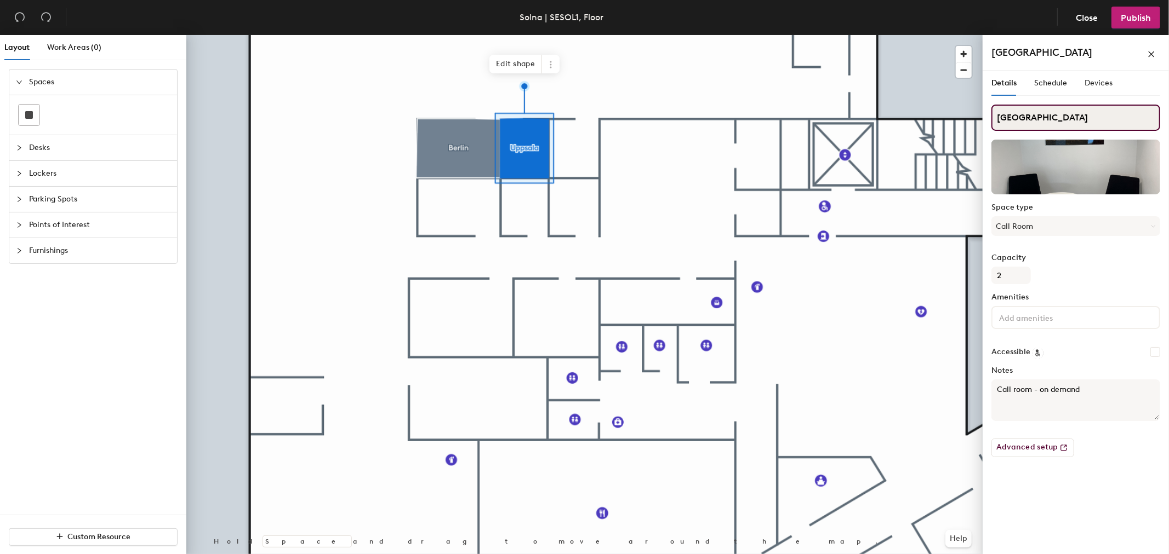
click at [1023, 121] on input "[GEOGRAPHIC_DATA]" at bounding box center [1075, 118] width 169 height 26
click at [1022, 122] on input "[GEOGRAPHIC_DATA]" at bounding box center [1075, 118] width 169 height 26
drag, startPoint x: 553, startPoint y: 67, endPoint x: 555, endPoint y: 73, distance: 6.2
click at [552, 66] on icon at bounding box center [550, 64] width 9 height 9
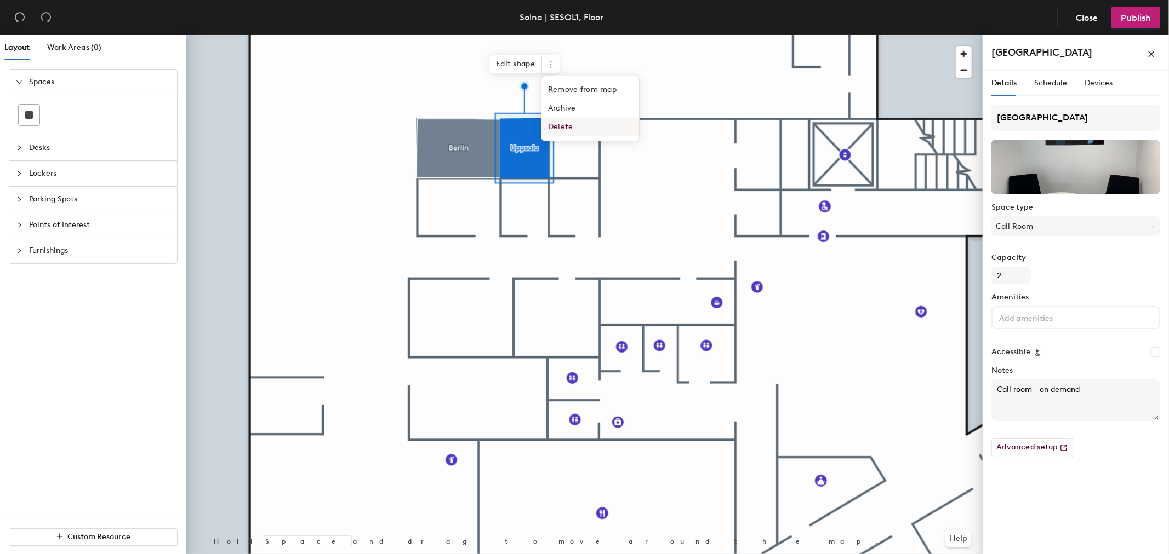
click at [568, 128] on span "Delete" at bounding box center [590, 127] width 98 height 19
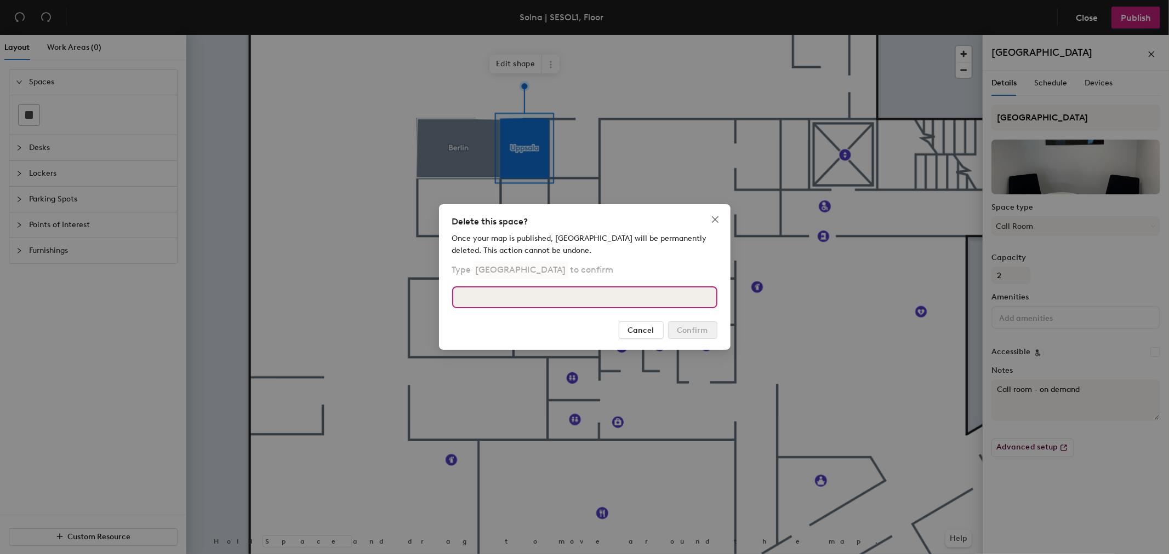
drag, startPoint x: 556, startPoint y: 295, endPoint x: 563, endPoint y: 308, distance: 15.7
click at [559, 295] on input at bounding box center [584, 298] width 265 height 22
paste input "[GEOGRAPHIC_DATA]"
type input "[GEOGRAPHIC_DATA]"
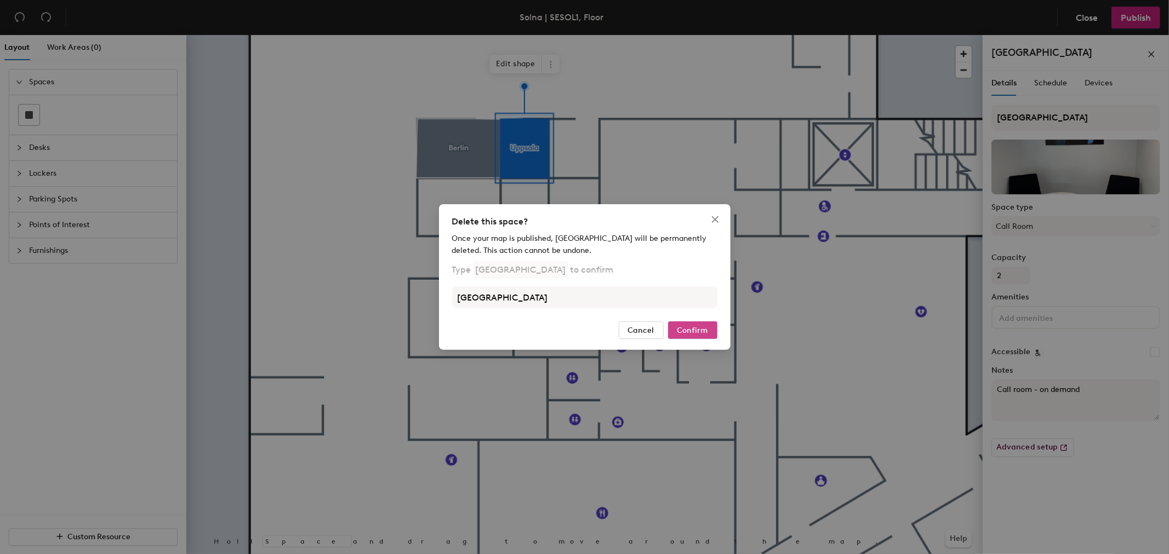
click at [688, 327] on span "Confirm" at bounding box center [692, 330] width 31 height 9
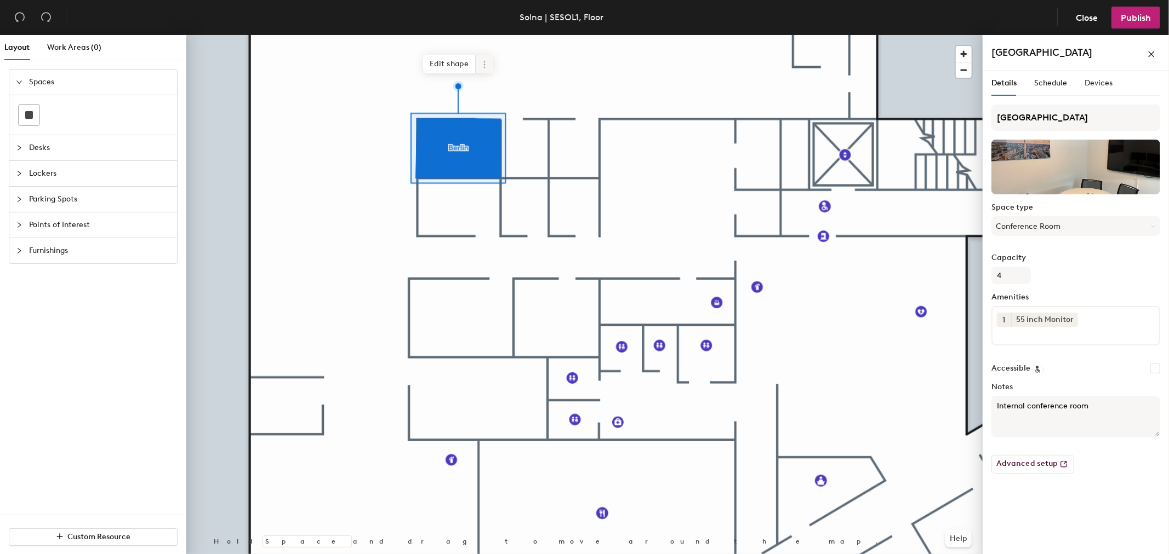
click at [485, 64] on icon at bounding box center [484, 65] width 2 height 2
click at [488, 127] on span "Delete" at bounding box center [524, 127] width 98 height 19
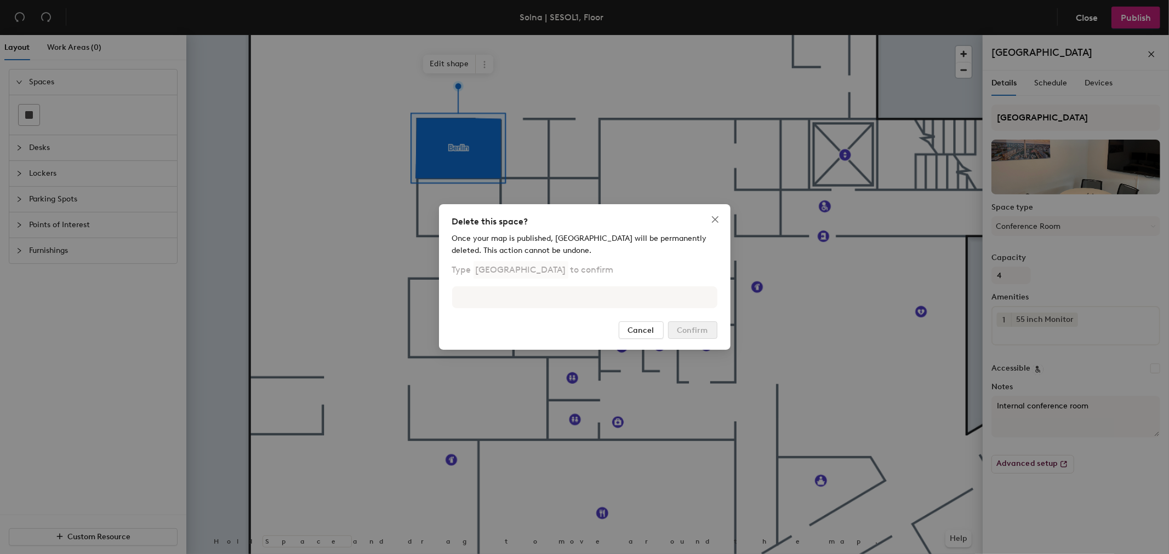
click at [500, 309] on div "Once your map is published, [GEOGRAPHIC_DATA] will be permanently deleted. This…" at bounding box center [584, 274] width 265 height 82
click at [500, 308] on input at bounding box center [584, 298] width 265 height 22
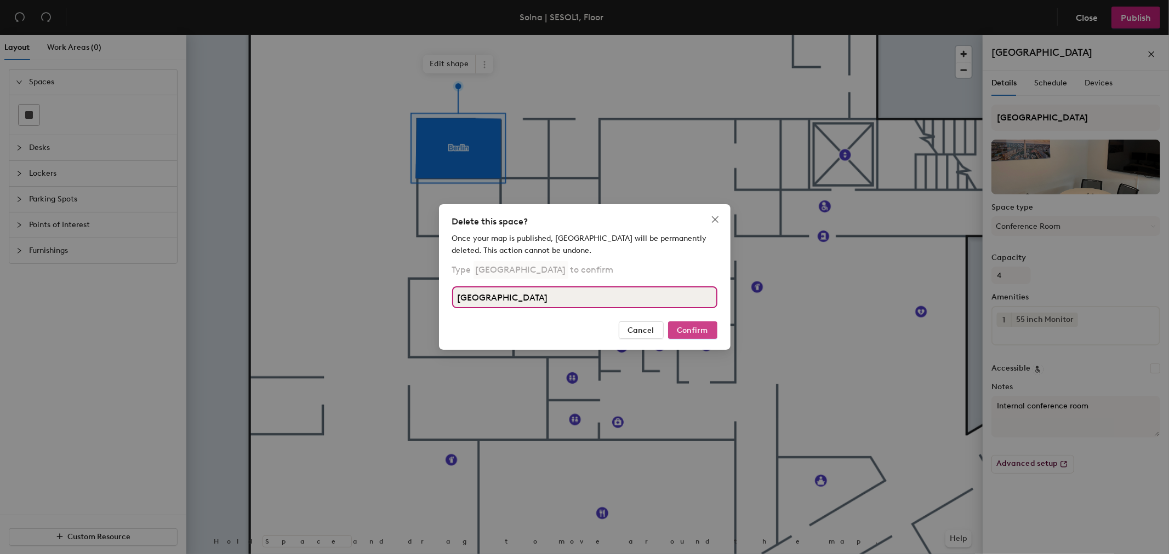
type input "[GEOGRAPHIC_DATA]"
click at [698, 335] on button "Confirm" at bounding box center [692, 331] width 49 height 18
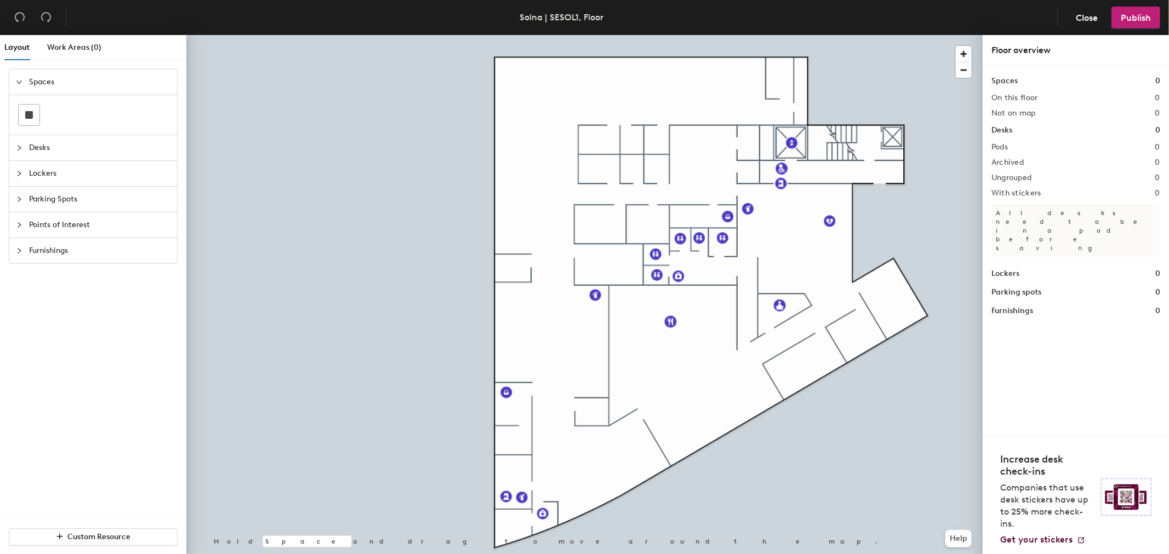
click at [22, 80] on div at bounding box center [22, 82] width 13 height 12
click at [70, 51] on span "Work Areas (0)" at bounding box center [74, 47] width 54 height 9
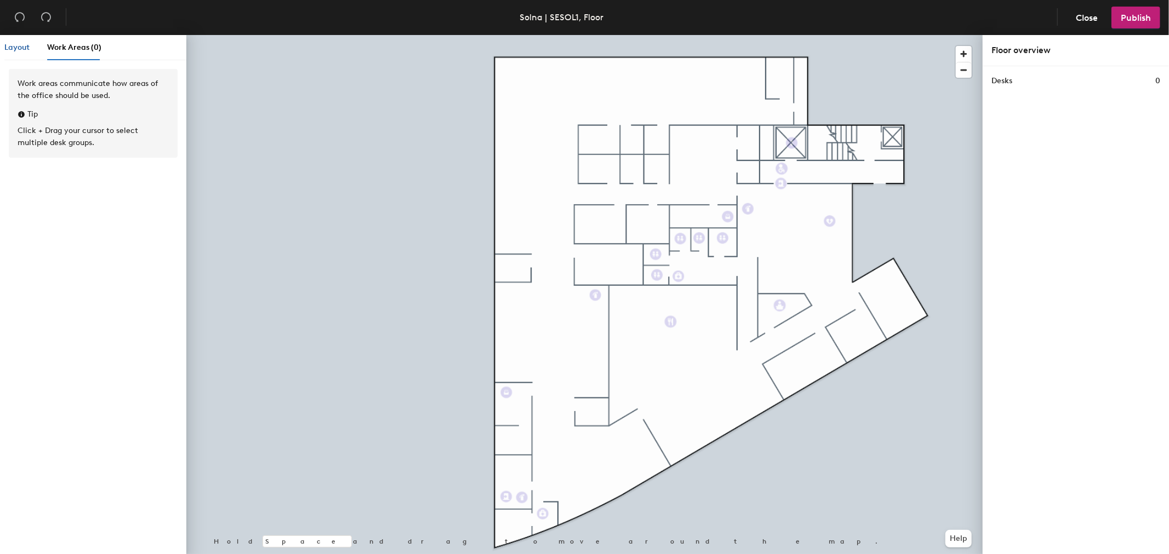
click at [11, 50] on span "Layout" at bounding box center [16, 47] width 25 height 9
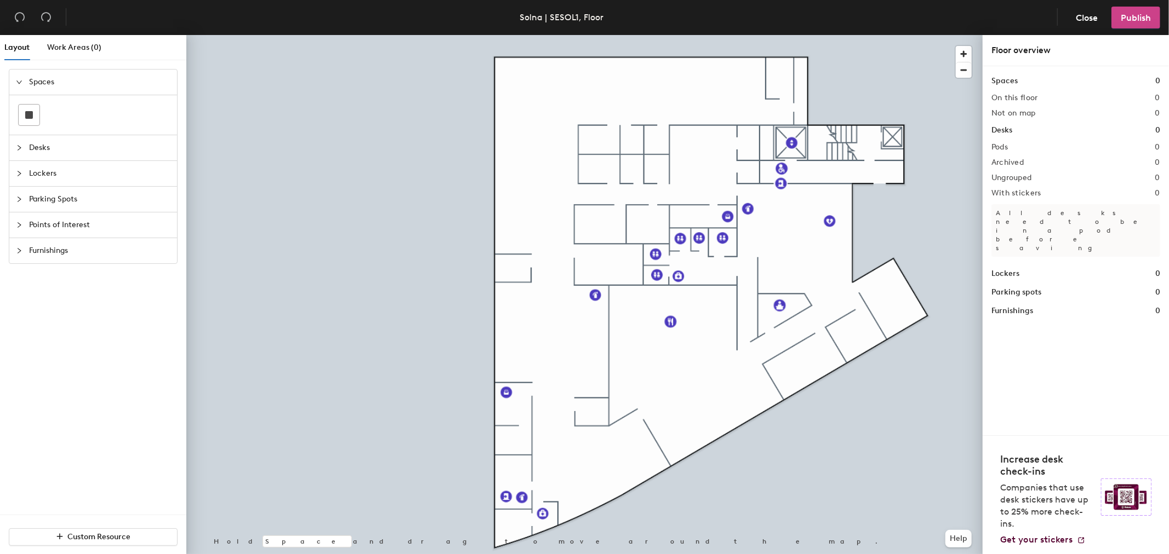
click at [1133, 20] on span "Publish" at bounding box center [1136, 18] width 30 height 10
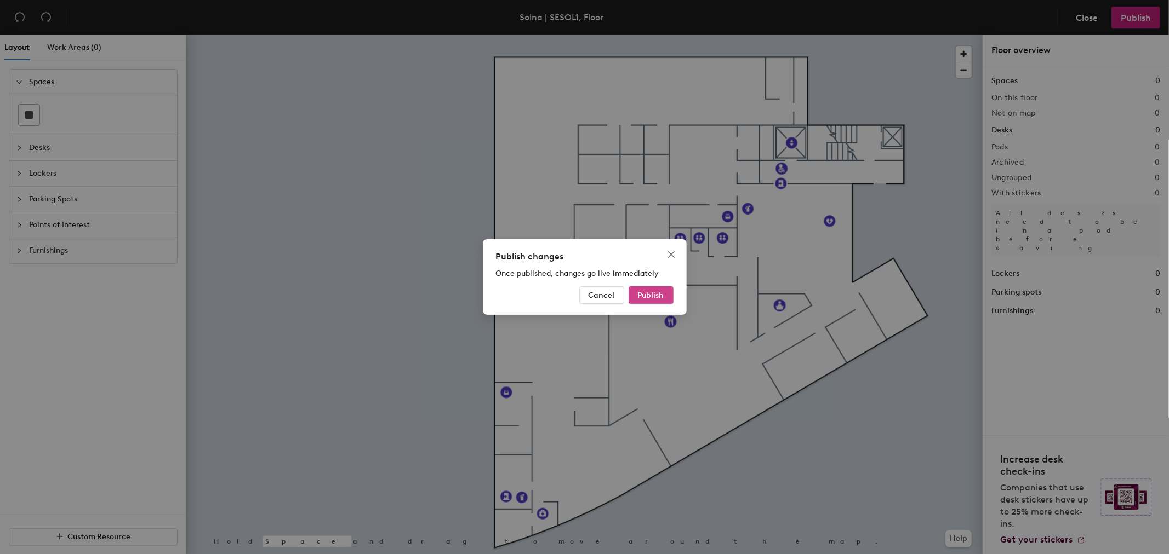
click at [650, 296] on span "Publish" at bounding box center [651, 295] width 26 height 9
